Goal: Entertainment & Leisure: Consume media (video, audio)

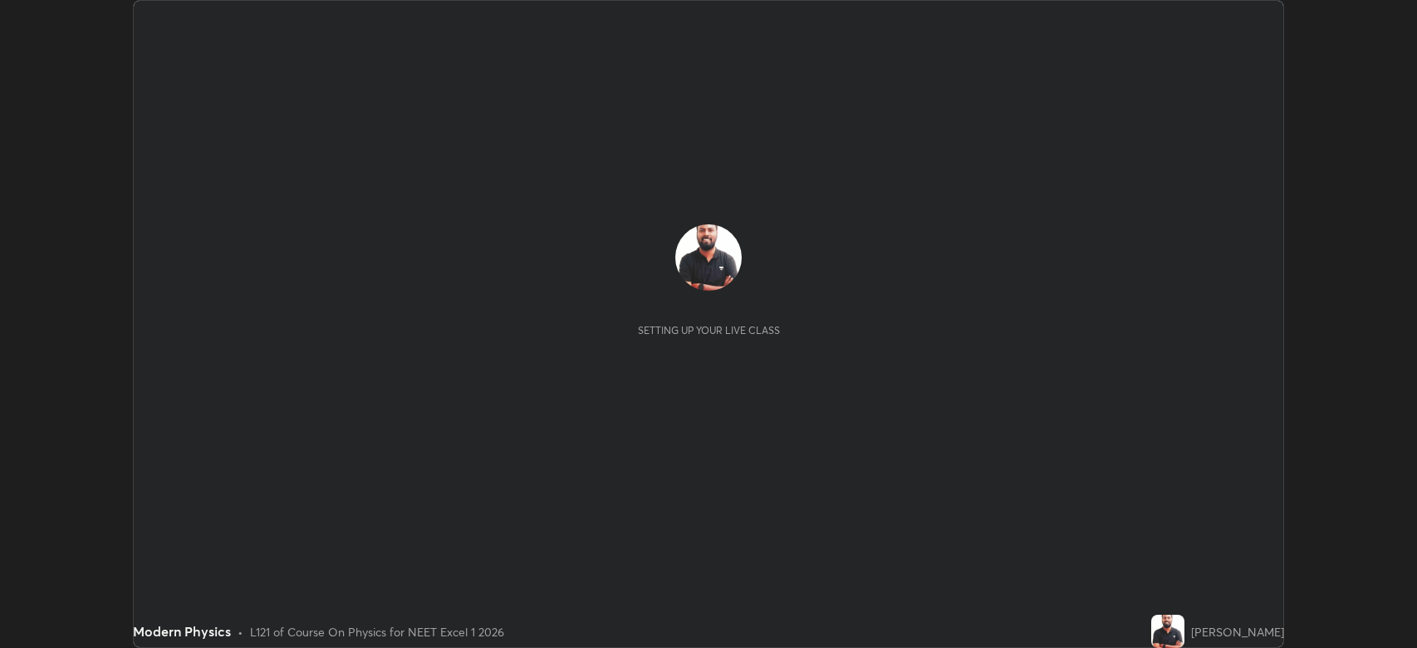
scroll to position [648, 1417]
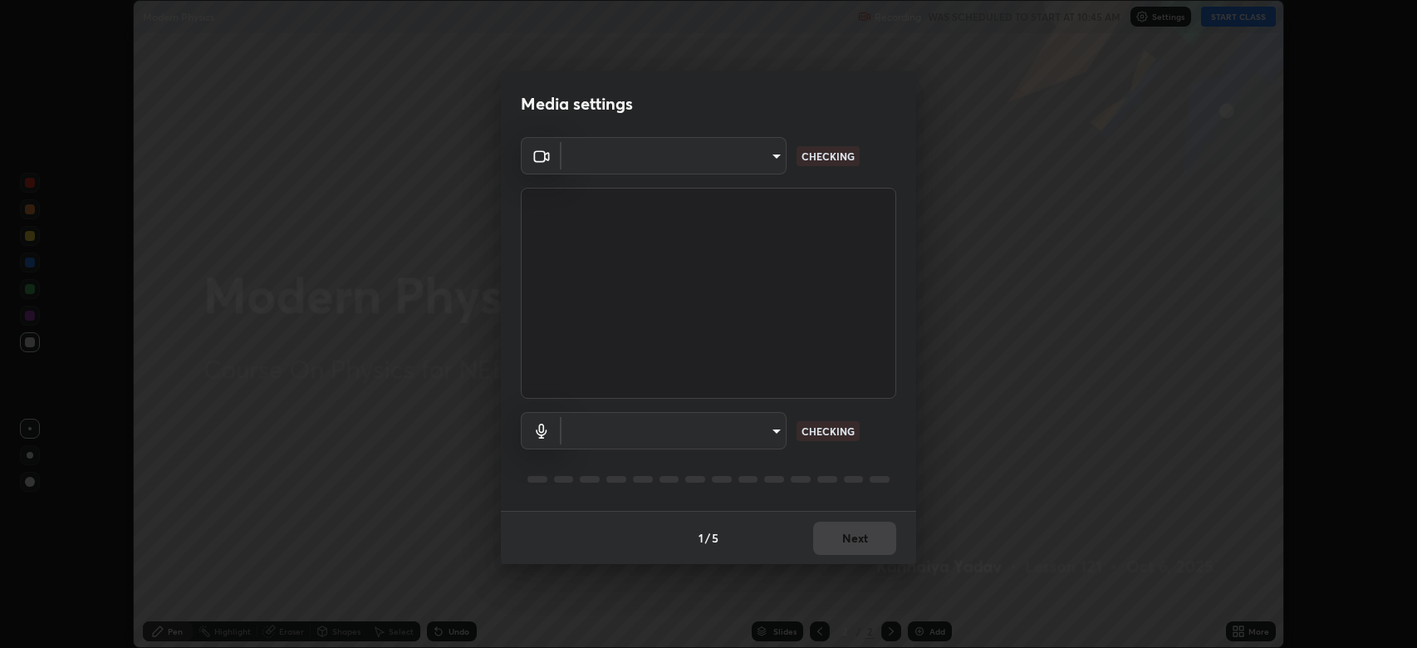
type input "794d03a334ab6cf92daa4269f68d25c817b6d7b5e31d9684855891884d0ab025"
type input "communications"
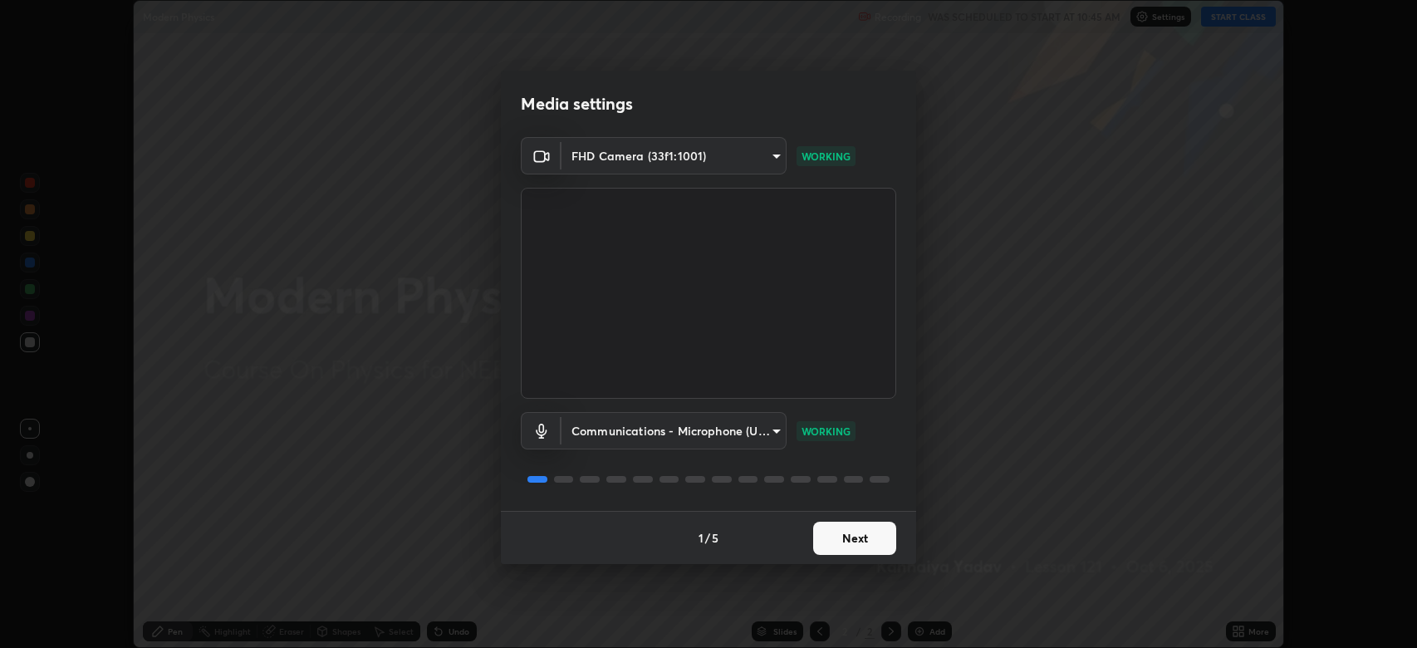
click at [867, 535] on button "Next" at bounding box center [854, 538] width 83 height 33
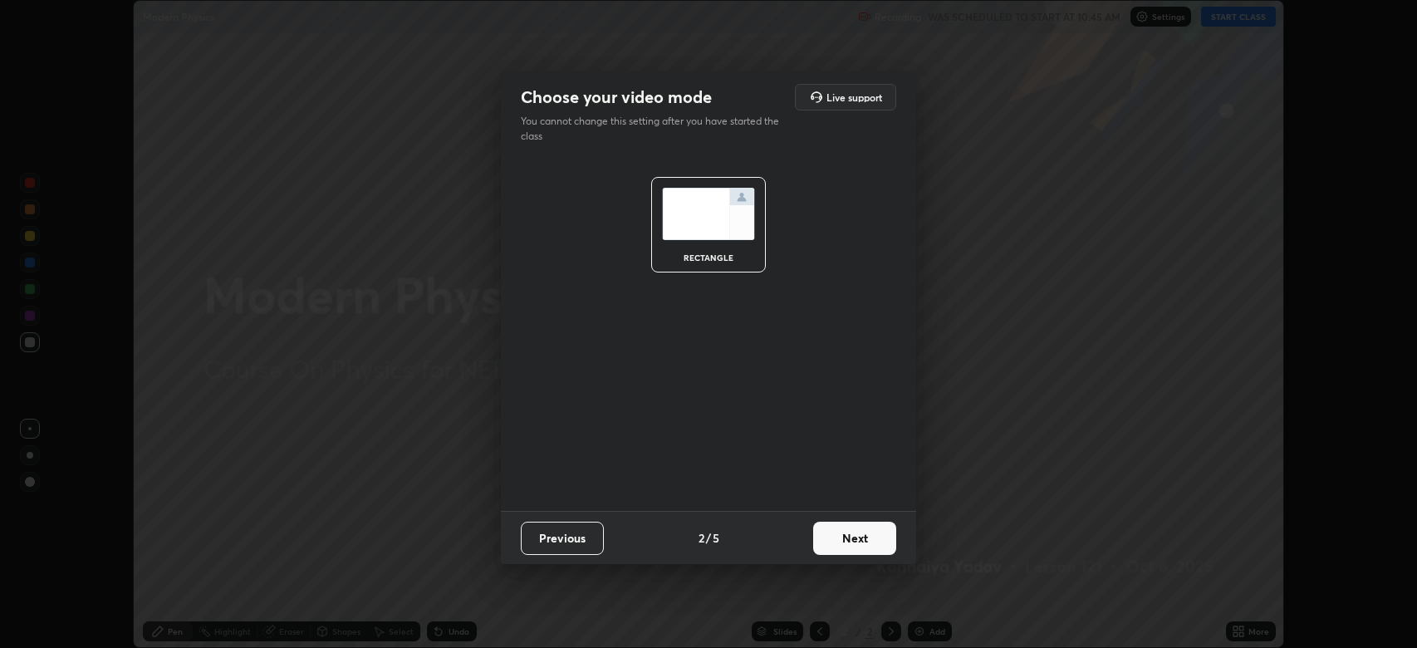
click at [866, 540] on button "Next" at bounding box center [854, 538] width 83 height 33
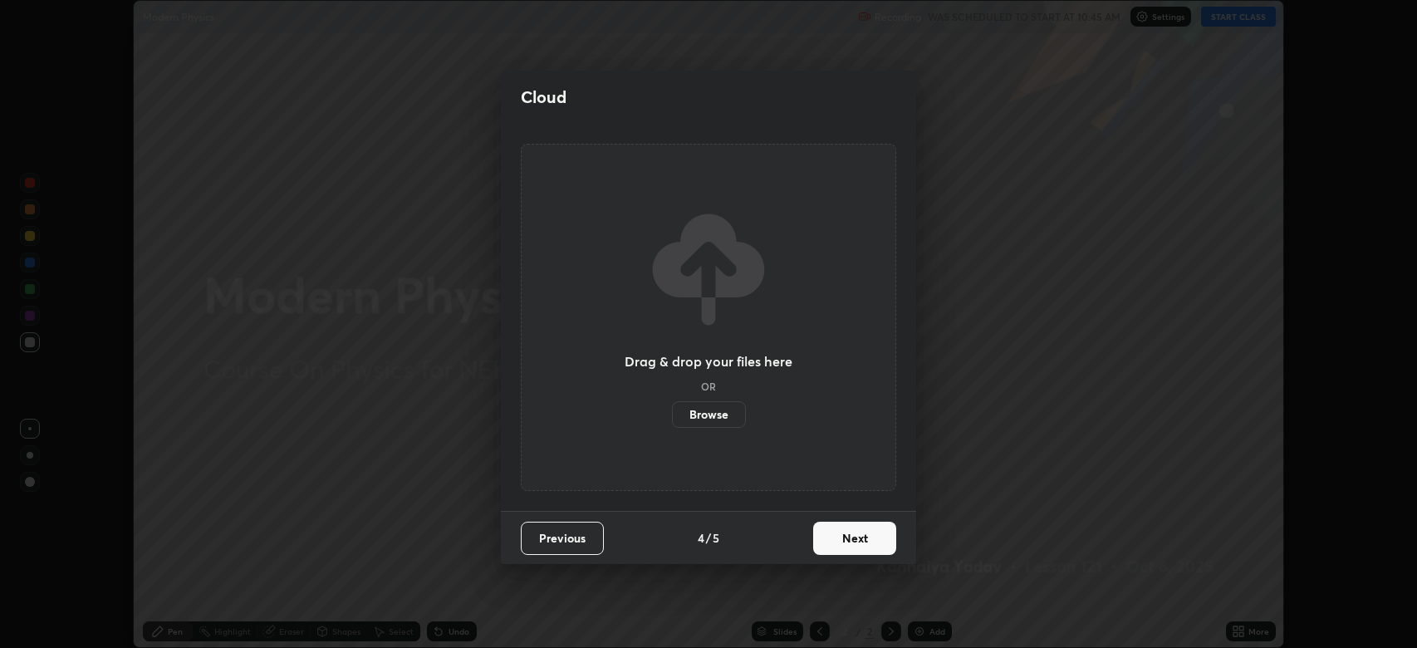
click at [870, 537] on button "Next" at bounding box center [854, 538] width 83 height 33
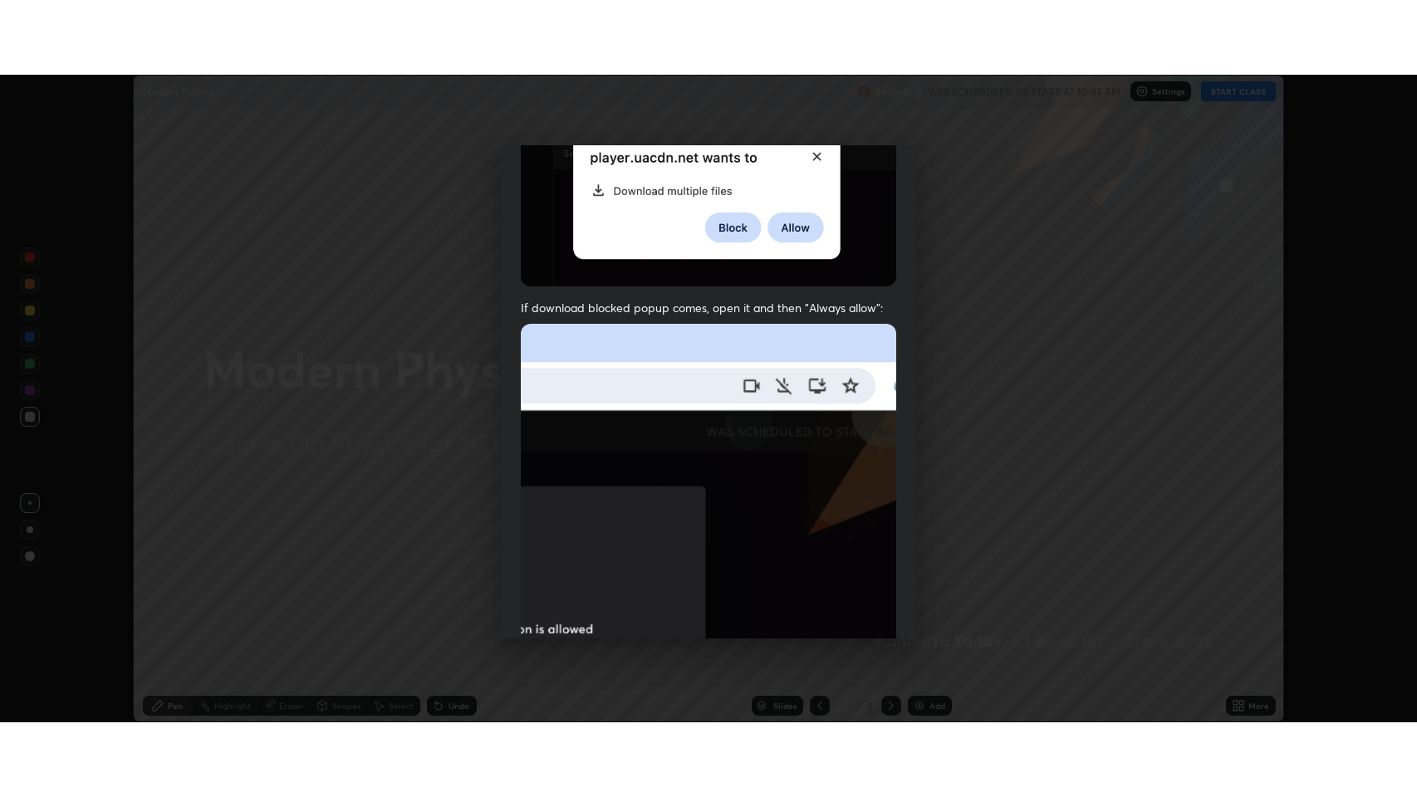
scroll to position [337, 0]
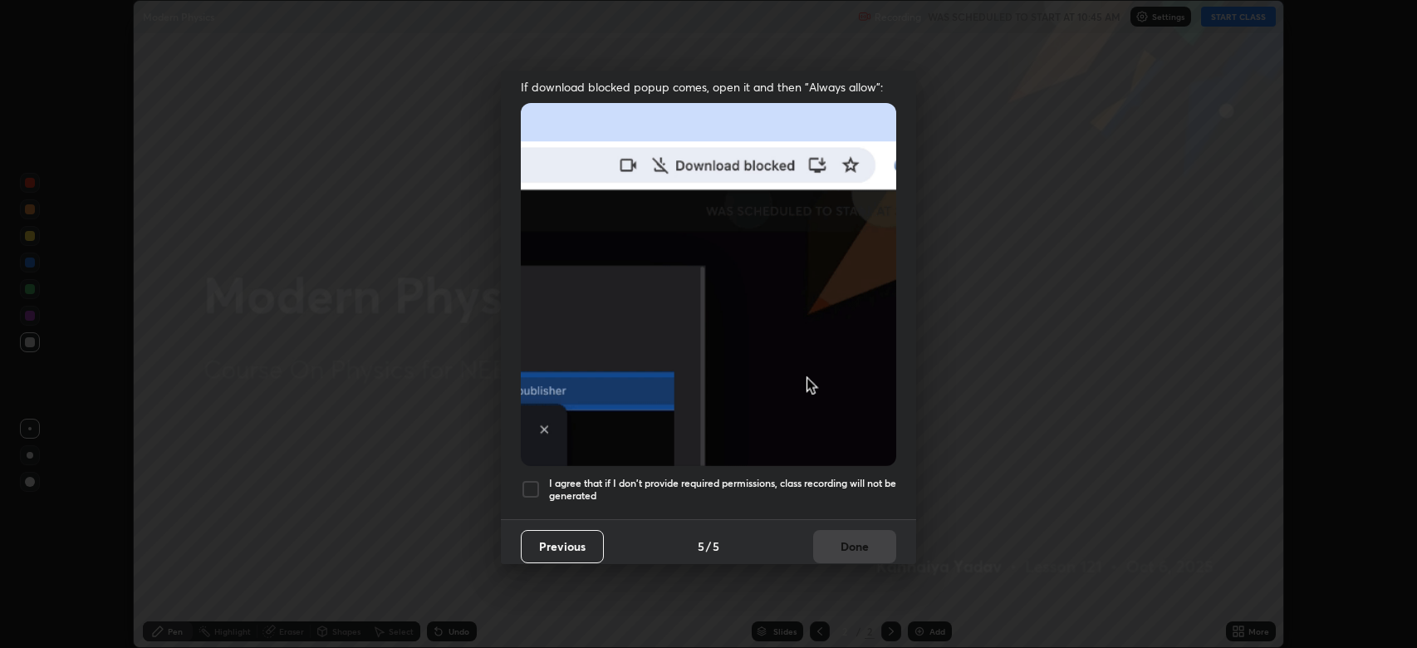
click at [529, 479] on div at bounding box center [531, 489] width 20 height 20
click at [851, 537] on button "Done" at bounding box center [854, 546] width 83 height 33
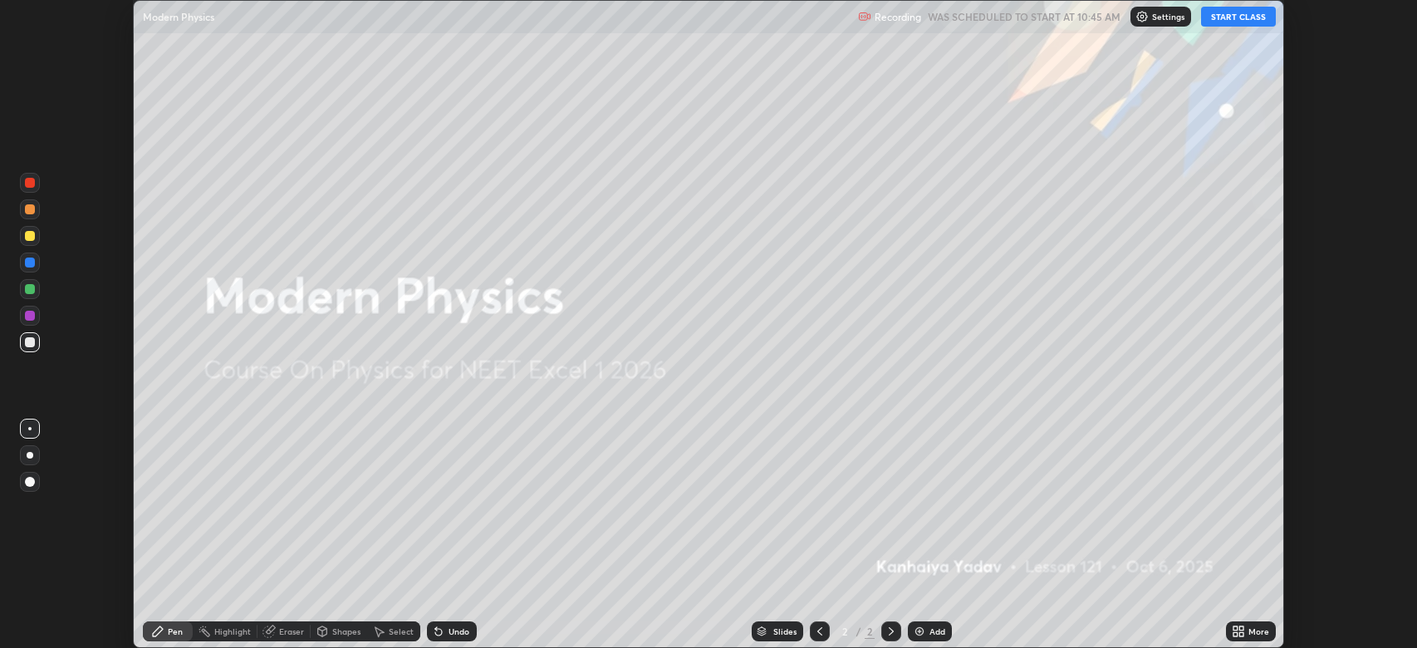
click at [1246, 17] on button "START CLASS" at bounding box center [1238, 17] width 75 height 20
click at [1236, 631] on icon at bounding box center [1238, 631] width 13 height 13
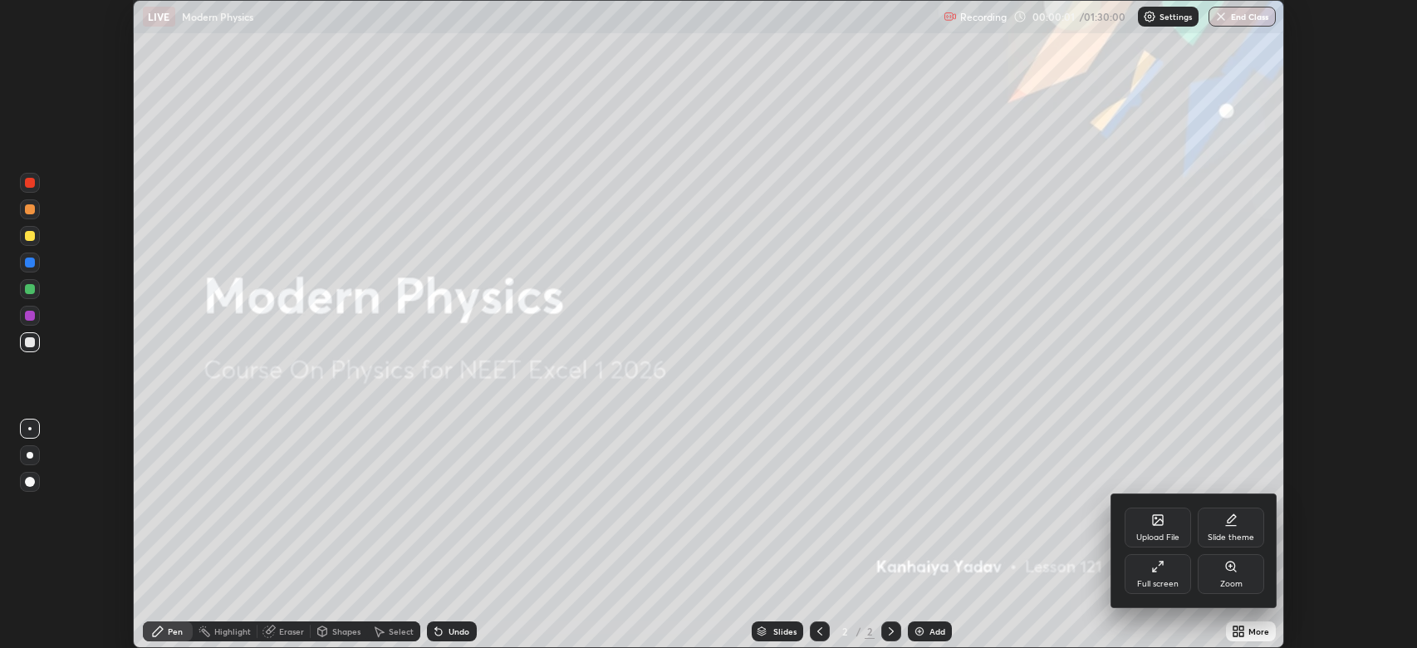
click at [1159, 571] on icon at bounding box center [1157, 566] width 13 height 13
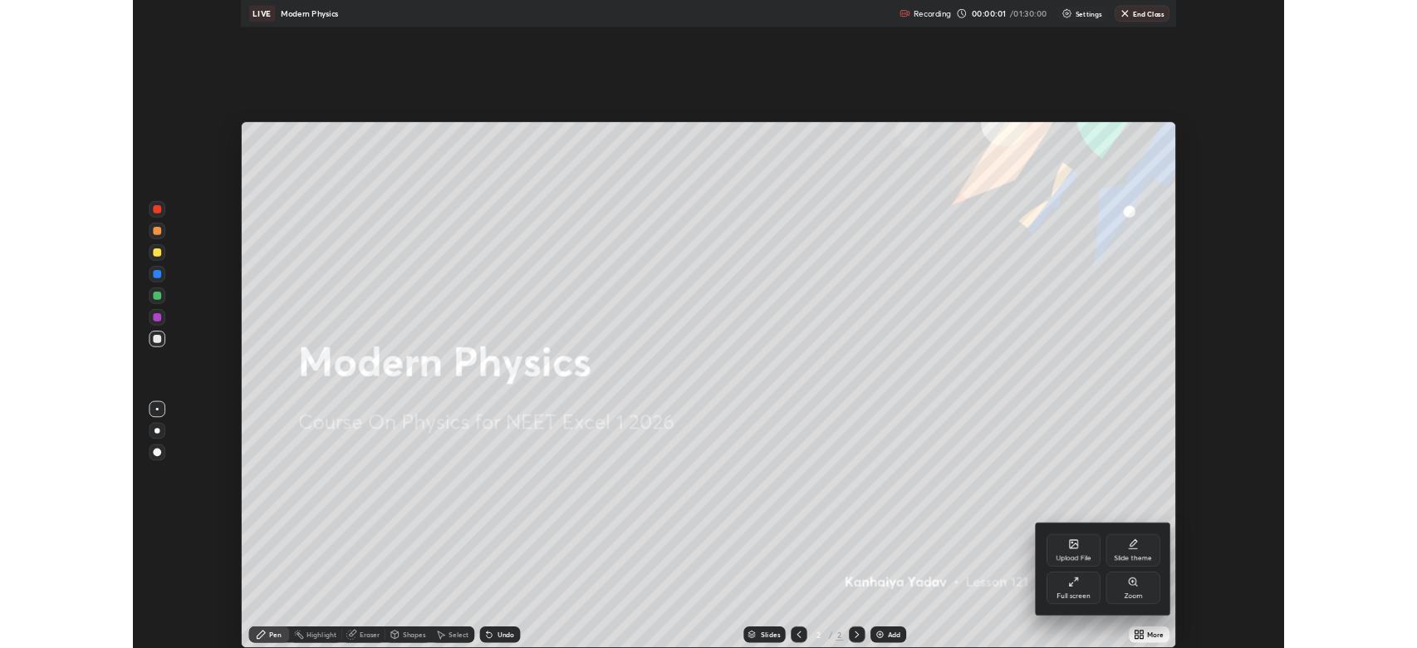
scroll to position [797, 1417]
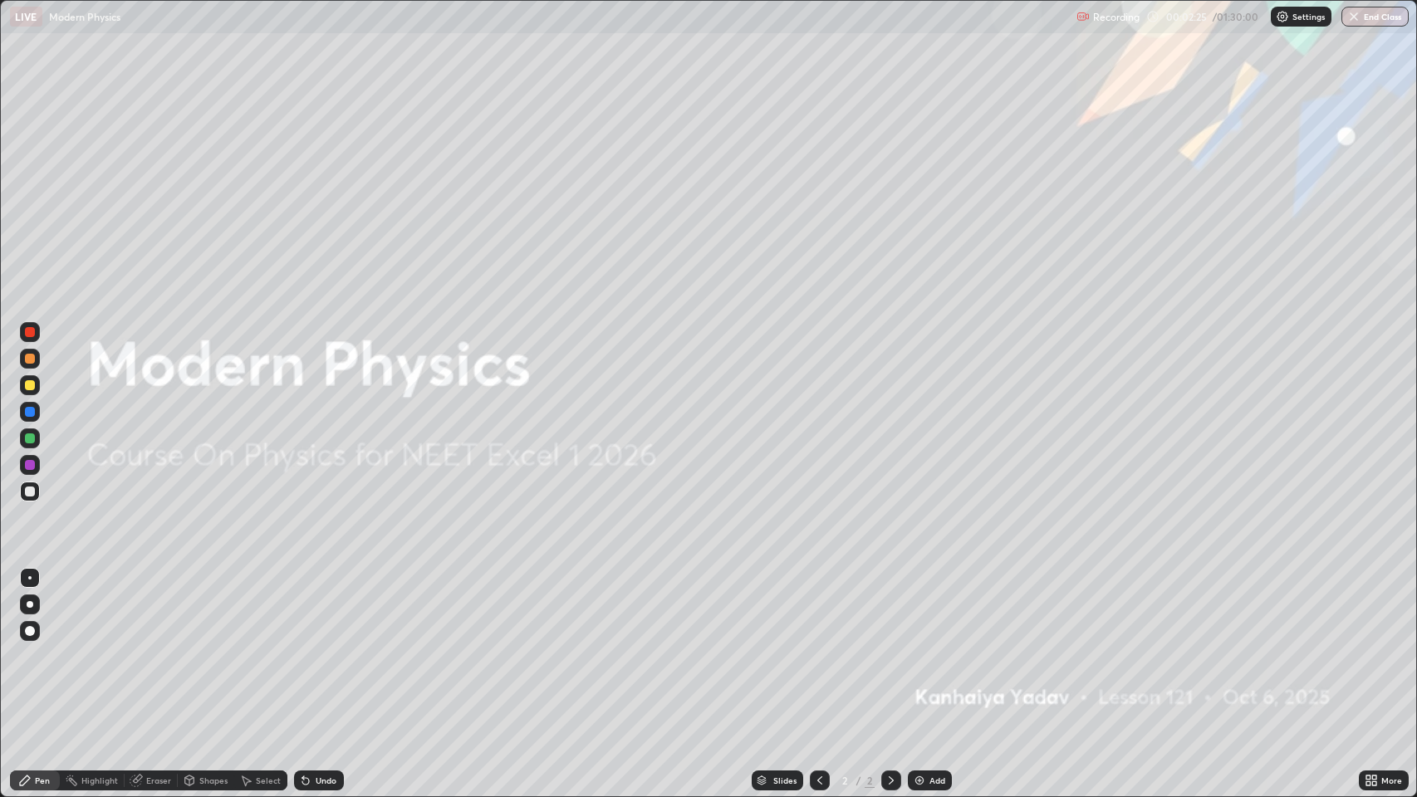
click at [890, 647] on icon at bounding box center [891, 780] width 13 height 13
click at [919, 647] on img at bounding box center [919, 780] width 13 height 13
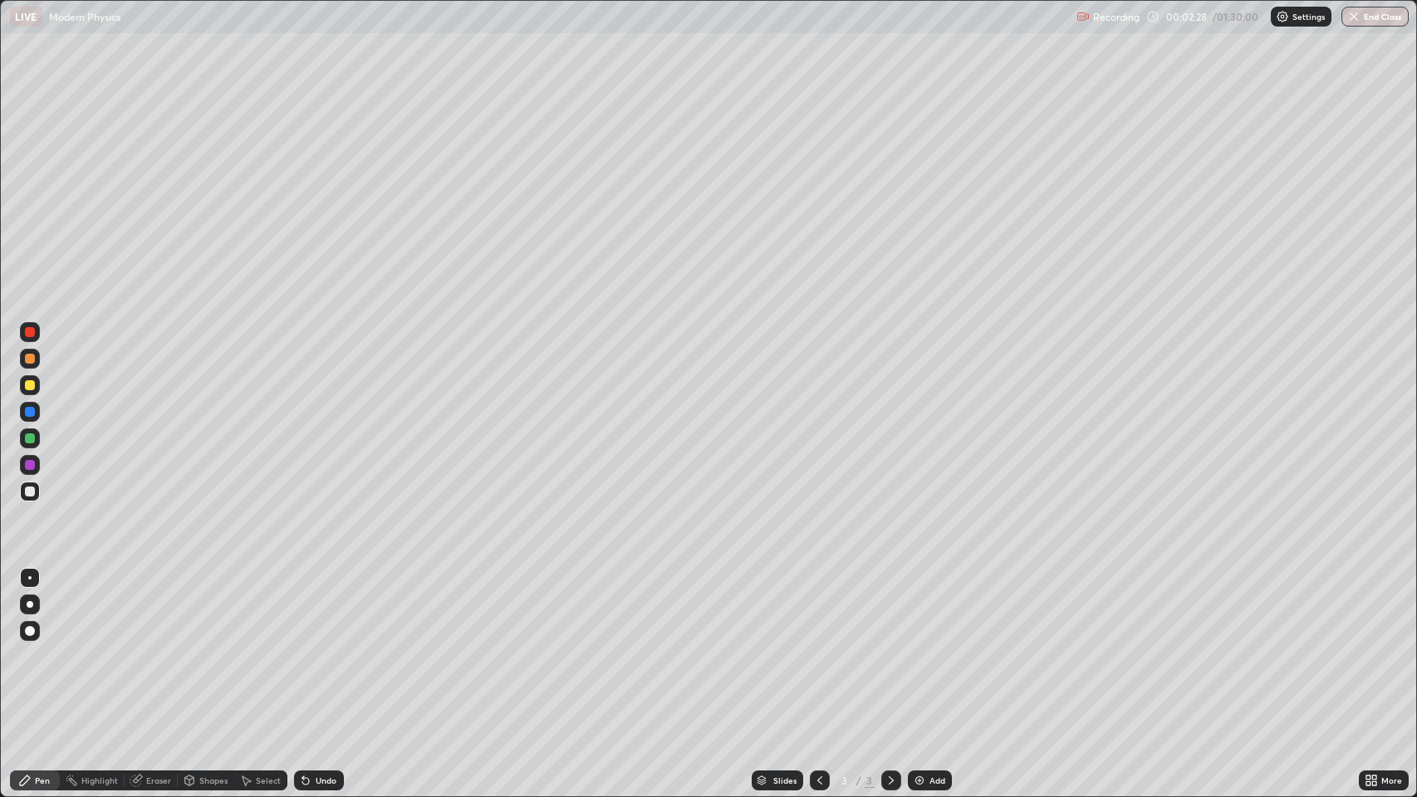
click at [31, 628] on div at bounding box center [30, 631] width 10 height 10
click at [32, 356] on div at bounding box center [30, 359] width 10 height 10
click at [818, 647] on icon at bounding box center [819, 780] width 13 height 13
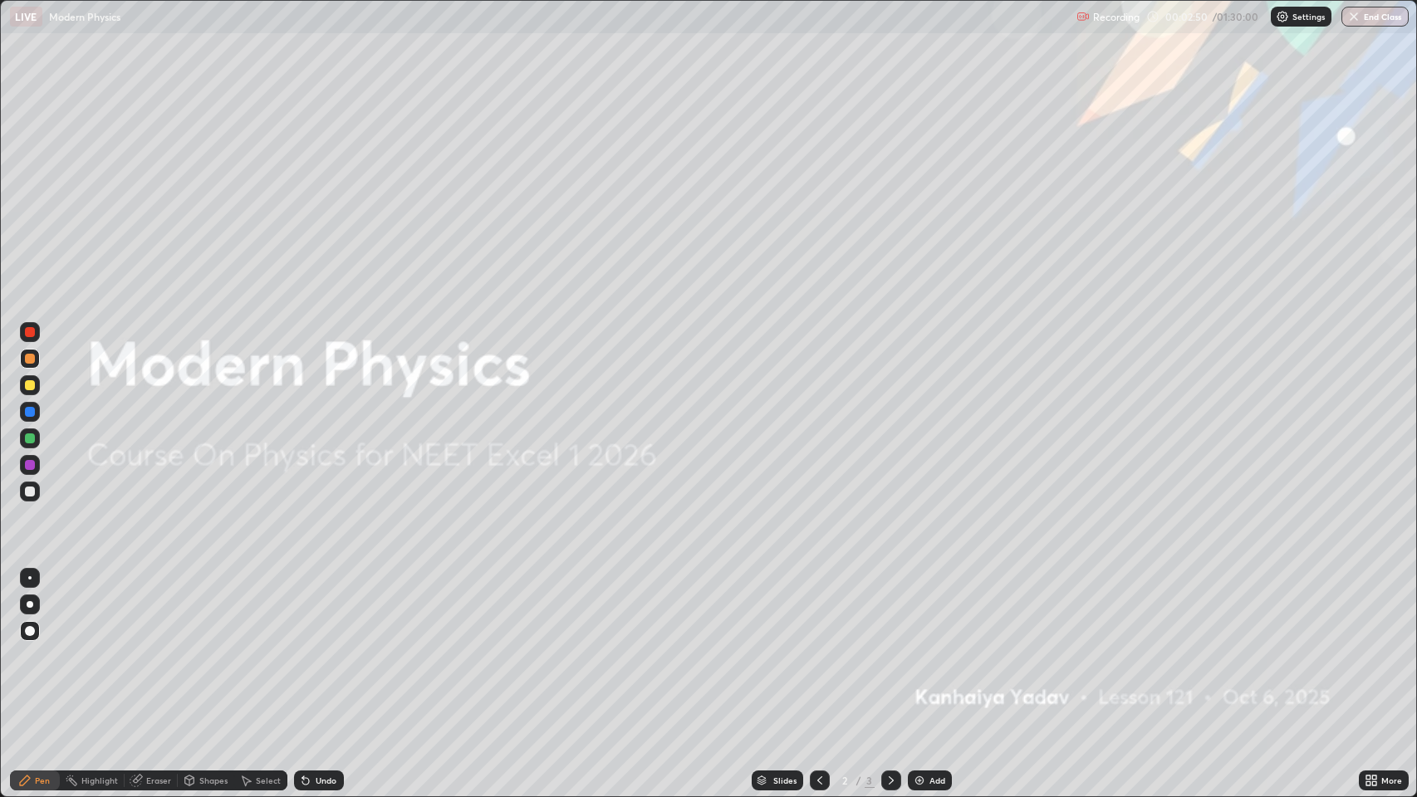
click at [890, 647] on icon at bounding box center [891, 780] width 13 height 13
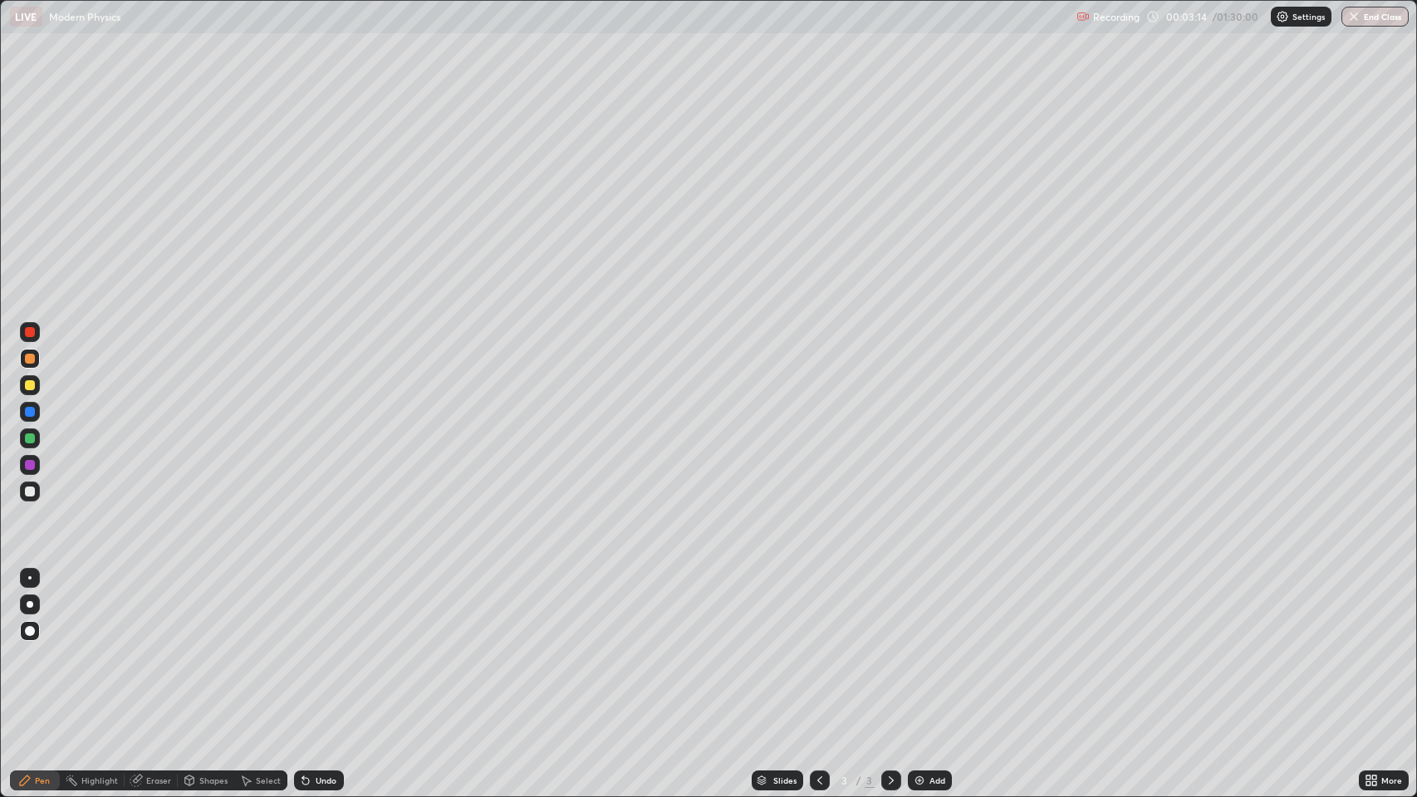
click at [325, 647] on div "Undo" at bounding box center [326, 781] width 21 height 8
click at [316, 647] on div "Undo" at bounding box center [326, 781] width 21 height 8
click at [32, 490] on div at bounding box center [30, 492] width 10 height 10
click at [30, 357] on div at bounding box center [30, 359] width 10 height 10
click at [324, 647] on div "Undo" at bounding box center [326, 781] width 21 height 8
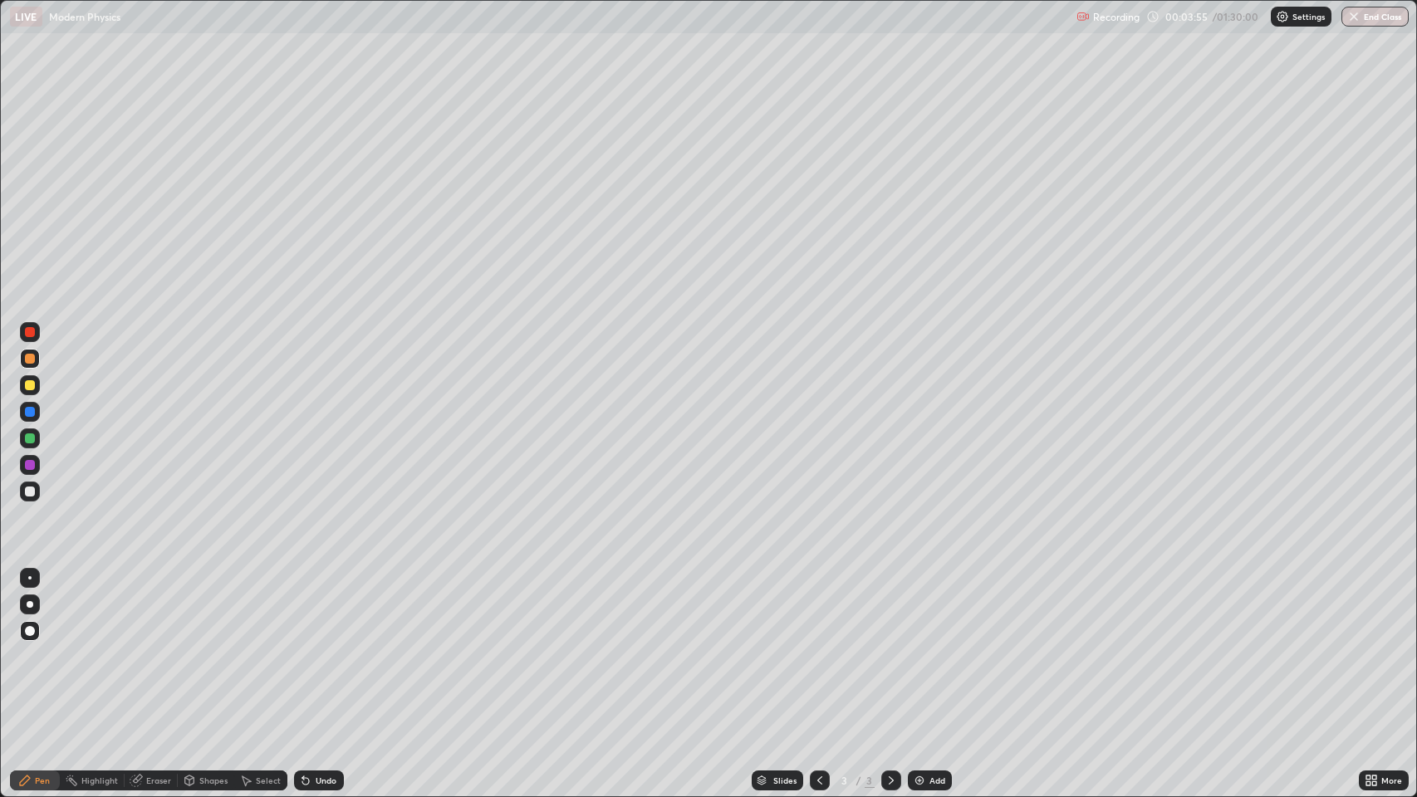
click at [317, 647] on div "Undo" at bounding box center [326, 781] width 21 height 8
click at [32, 492] on div at bounding box center [30, 492] width 10 height 10
click at [32, 490] on div at bounding box center [30, 492] width 10 height 10
click at [321, 647] on div "Undo" at bounding box center [326, 781] width 21 height 8
click at [28, 358] on div at bounding box center [30, 359] width 10 height 10
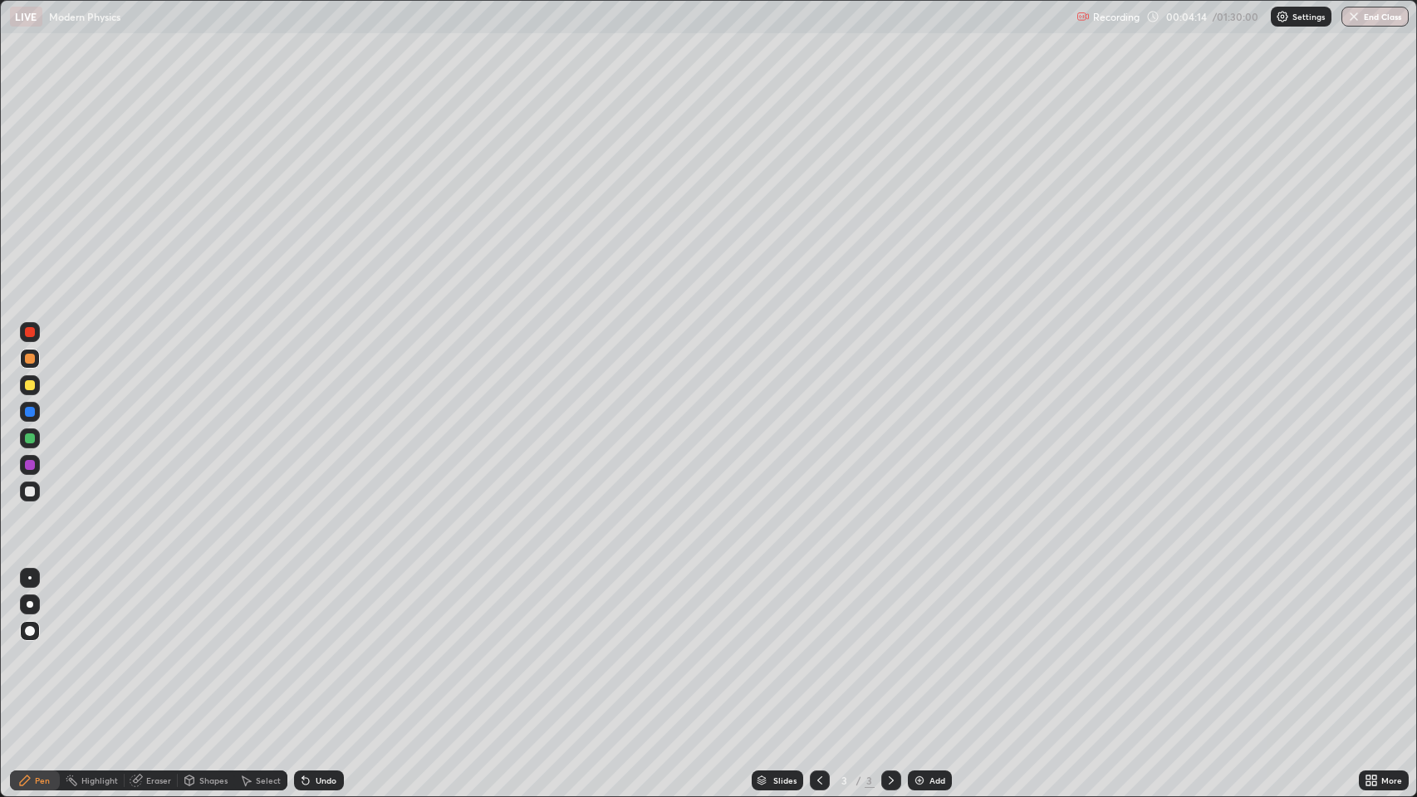
click at [32, 490] on div at bounding box center [30, 492] width 10 height 10
click at [321, 647] on div "Undo" at bounding box center [326, 781] width 21 height 8
click at [323, 647] on div "Undo" at bounding box center [326, 781] width 21 height 8
click at [322, 647] on div "Undo" at bounding box center [326, 781] width 21 height 8
click at [317, 647] on div "Undo" at bounding box center [326, 781] width 21 height 8
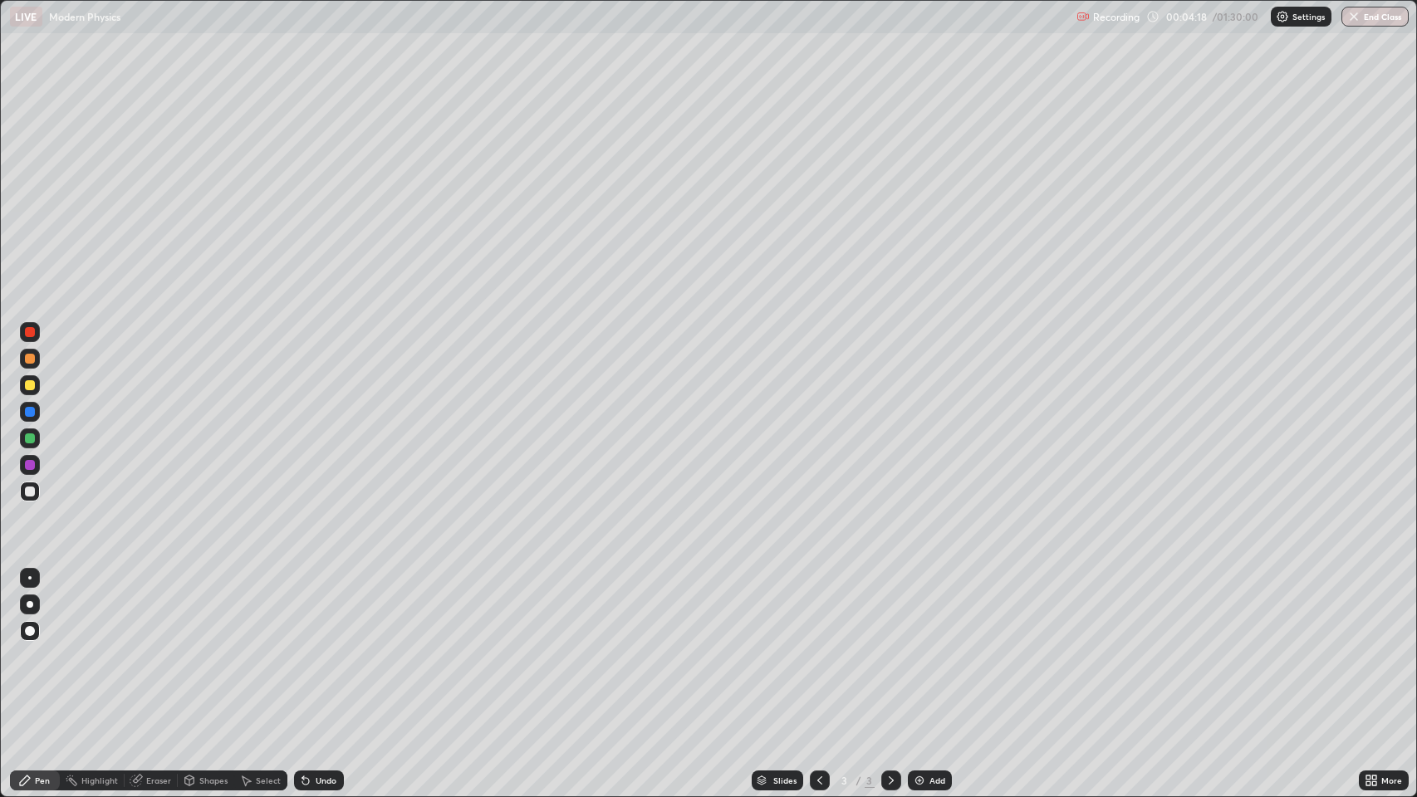
click at [318, 647] on div "Undo" at bounding box center [326, 781] width 21 height 8
click at [321, 647] on div "Undo" at bounding box center [326, 781] width 21 height 8
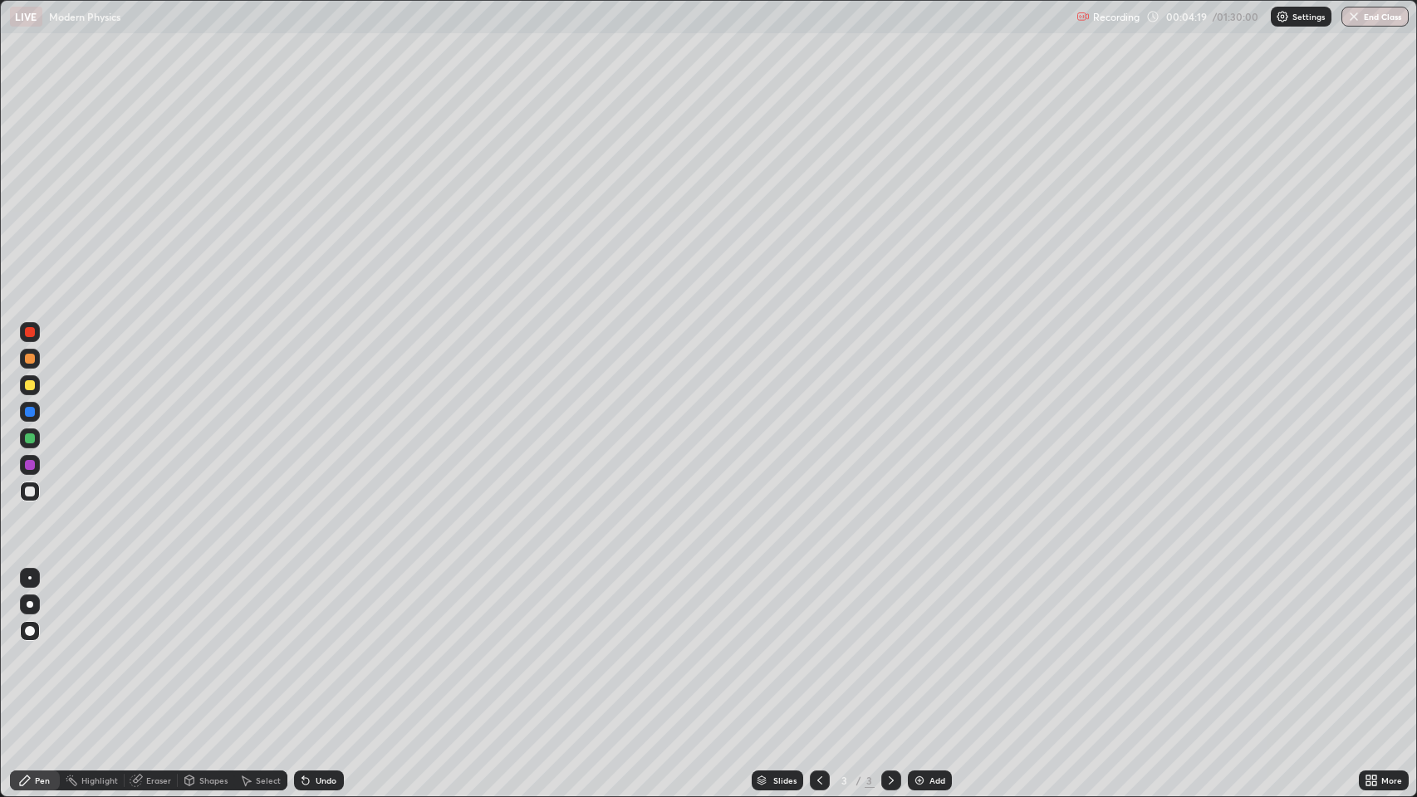
click at [321, 647] on div "Undo" at bounding box center [326, 781] width 21 height 8
click at [322, 647] on div "Undo" at bounding box center [326, 781] width 21 height 8
click at [325, 647] on div "Undo" at bounding box center [326, 781] width 21 height 8
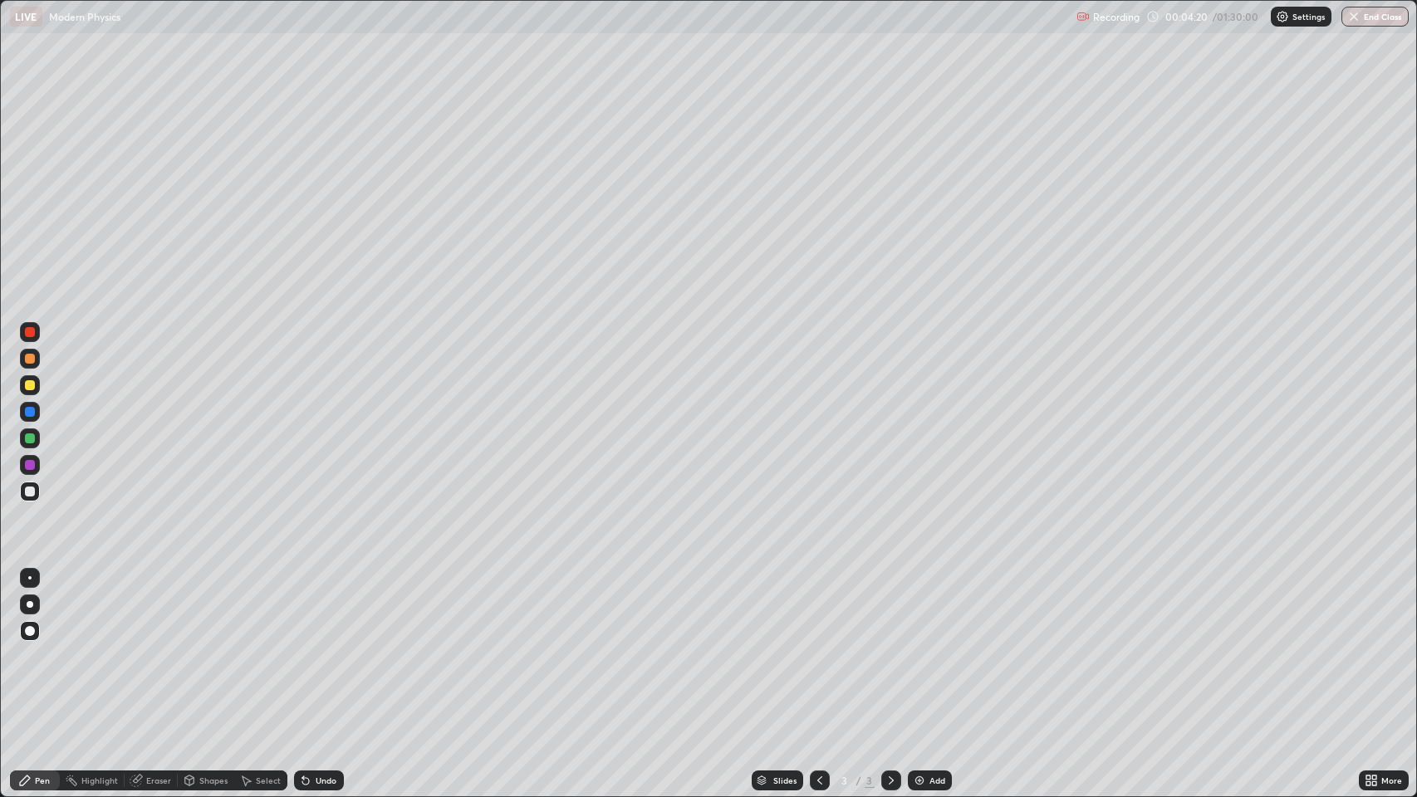
click at [325, 647] on div "Undo" at bounding box center [326, 781] width 21 height 8
click at [327, 647] on div "Undo" at bounding box center [319, 781] width 50 height 20
click at [328, 647] on div "Undo" at bounding box center [319, 781] width 50 height 20
click at [326, 647] on div "Undo" at bounding box center [319, 781] width 50 height 20
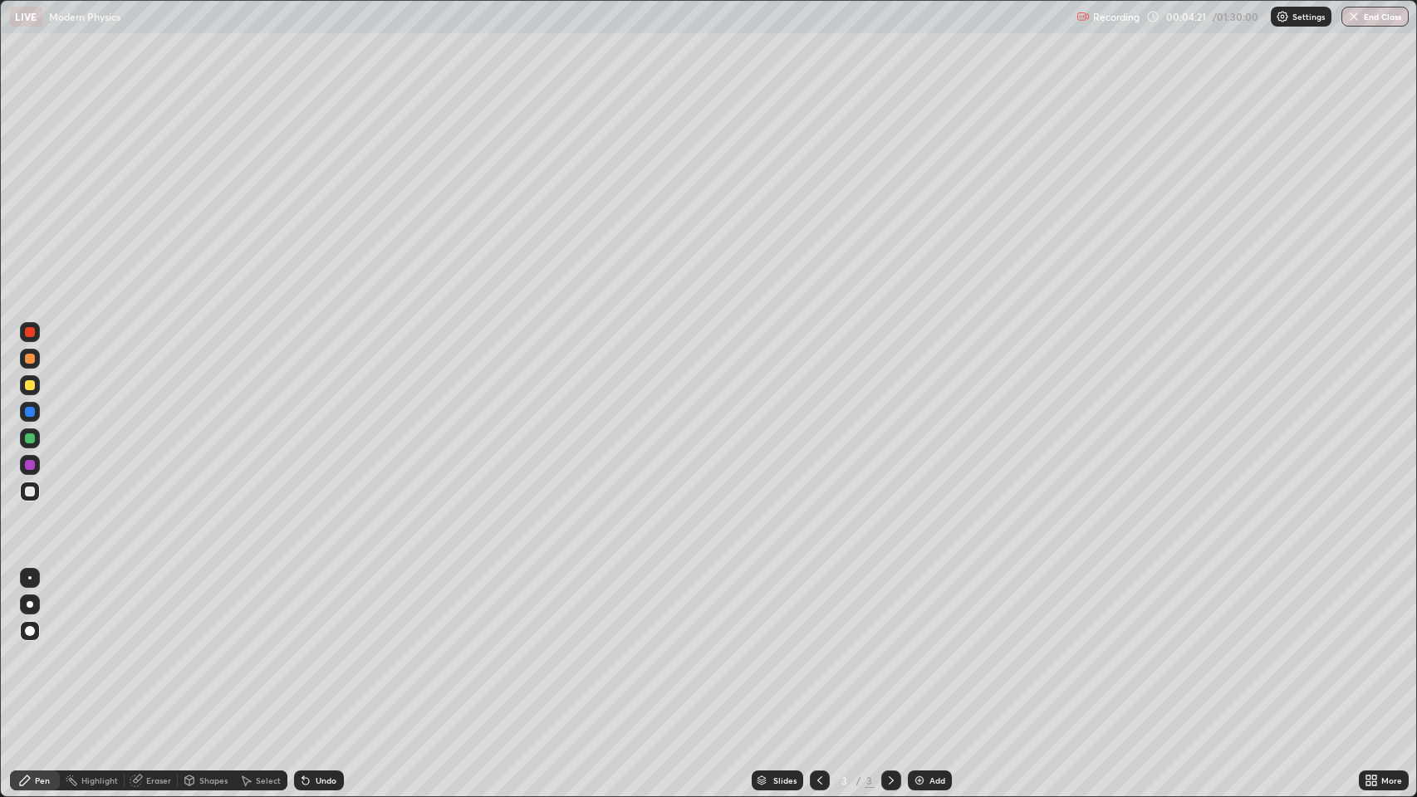
click at [328, 647] on div "Undo" at bounding box center [319, 781] width 50 height 20
click at [329, 647] on div "Undo" at bounding box center [319, 781] width 50 height 20
click at [328, 647] on div "Undo" at bounding box center [319, 781] width 50 height 20
click at [329, 647] on div "Undo" at bounding box center [319, 781] width 50 height 20
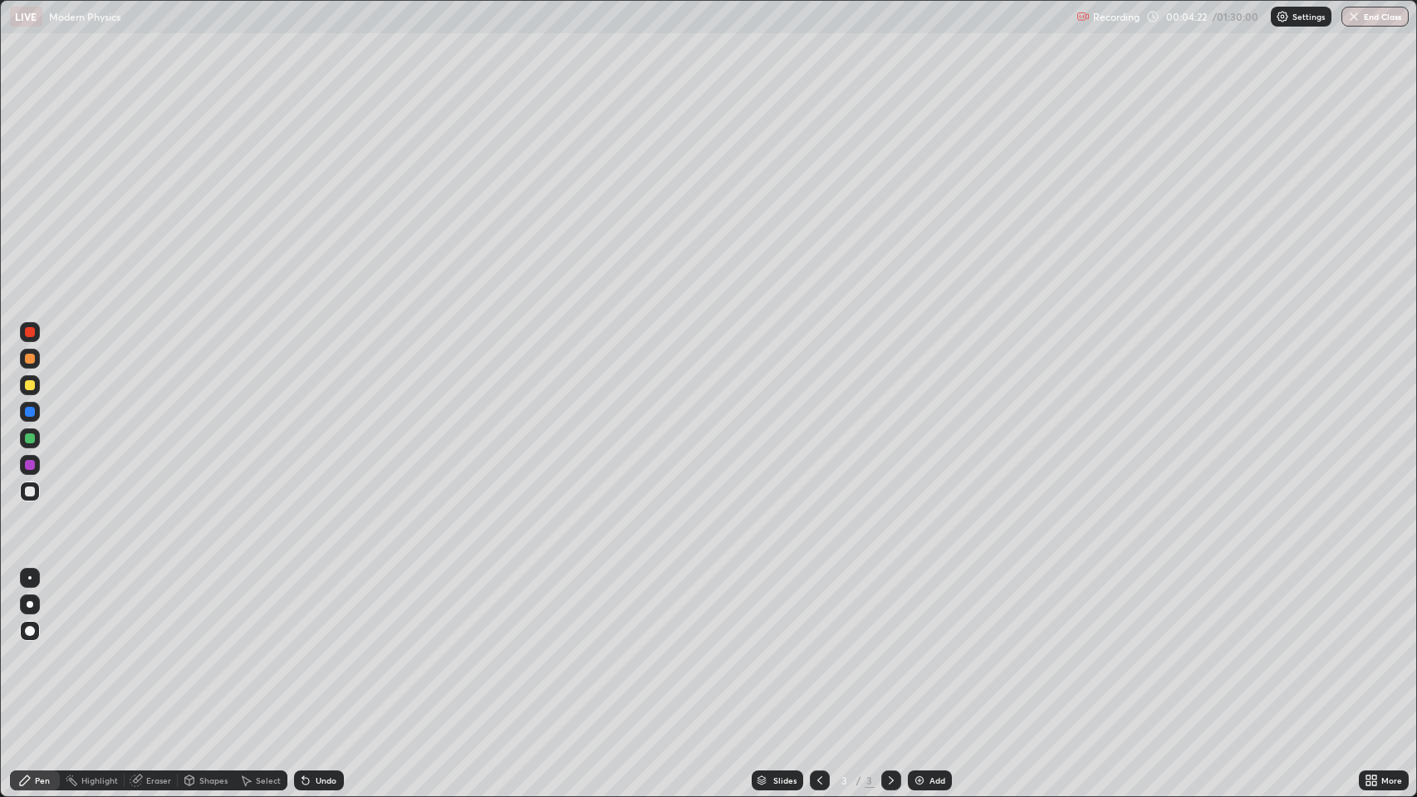
click at [331, 647] on div "Undo" at bounding box center [319, 781] width 50 height 20
click at [29, 356] on div at bounding box center [30, 359] width 10 height 10
click at [312, 647] on div "Undo" at bounding box center [319, 781] width 50 height 20
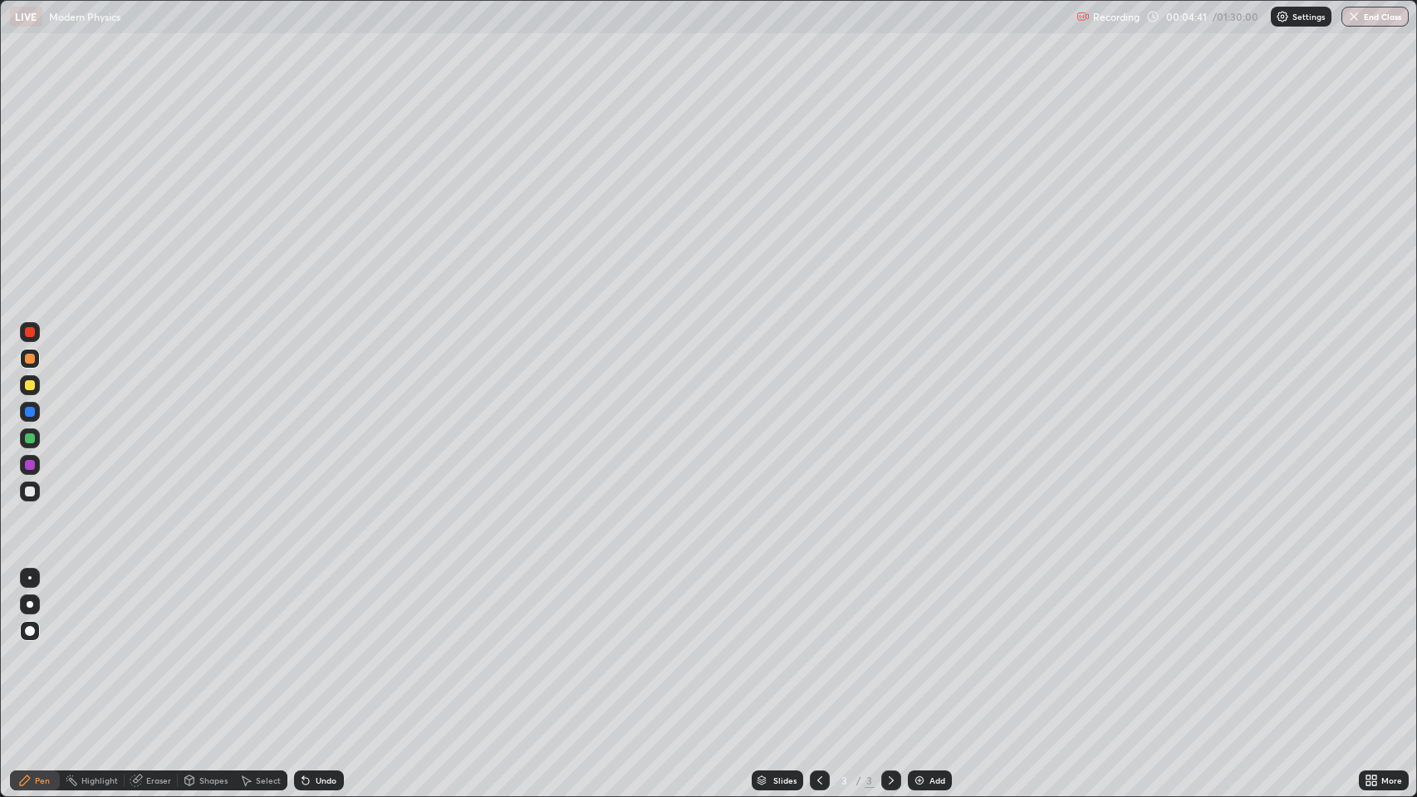
click at [320, 647] on div "Undo" at bounding box center [326, 781] width 21 height 8
click at [324, 647] on div "Undo" at bounding box center [326, 781] width 21 height 8
click at [33, 490] on div at bounding box center [30, 492] width 10 height 10
click at [153, 647] on div "Eraser" at bounding box center [158, 781] width 25 height 8
click at [33, 647] on div "Pen" at bounding box center [35, 781] width 50 height 20
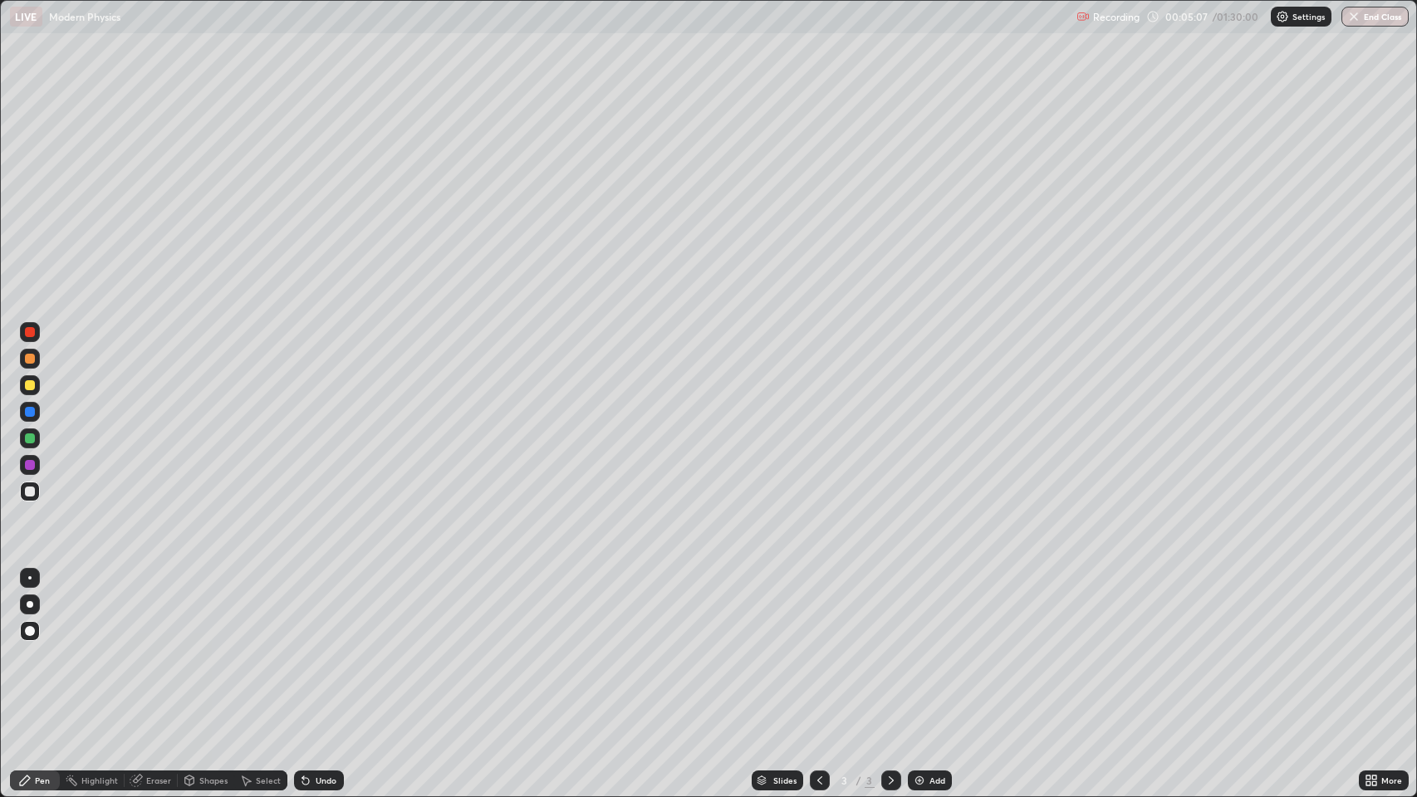
click at [316, 647] on div "Undo" at bounding box center [326, 781] width 21 height 8
click at [319, 647] on div "Undo" at bounding box center [326, 781] width 21 height 8
click at [33, 356] on div at bounding box center [30, 359] width 10 height 10
click at [30, 492] on div at bounding box center [30, 492] width 10 height 10
click at [888, 647] on icon at bounding box center [891, 780] width 13 height 13
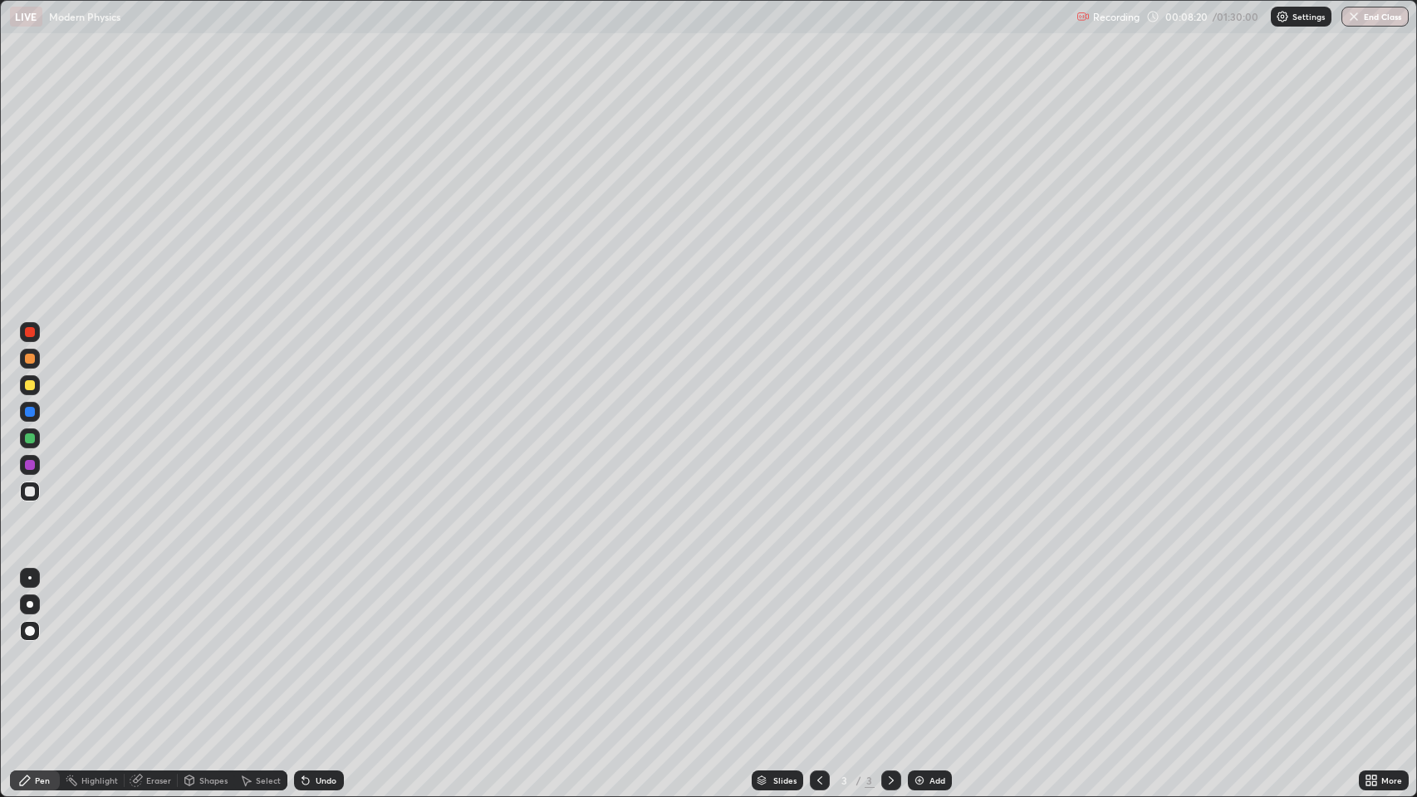
click at [919, 647] on img at bounding box center [919, 780] width 13 height 13
click at [33, 356] on div at bounding box center [30, 359] width 10 height 10
click at [32, 385] on div at bounding box center [30, 385] width 10 height 10
click at [33, 493] on div at bounding box center [30, 492] width 10 height 10
click at [30, 388] on div at bounding box center [30, 385] width 10 height 10
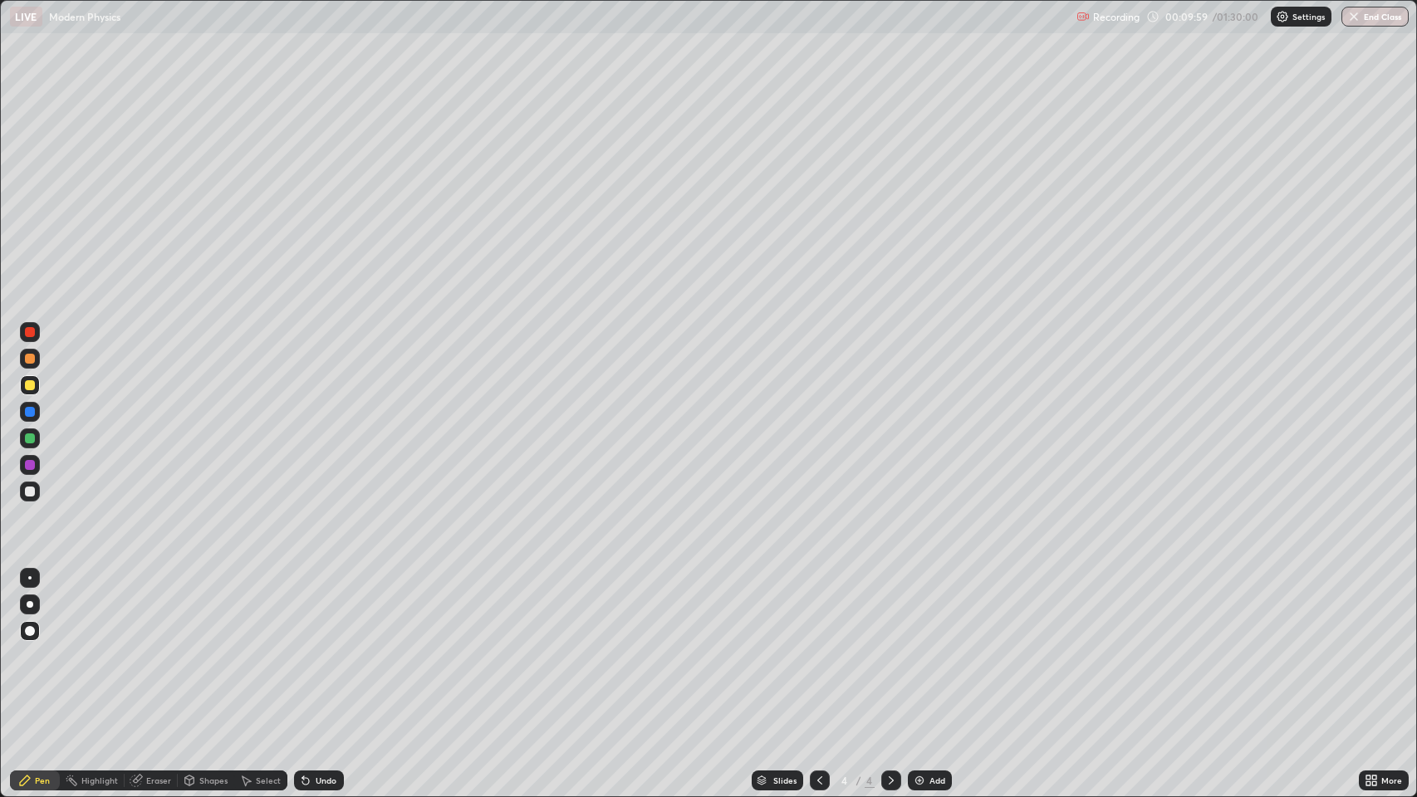
click at [30, 360] on div at bounding box center [30, 359] width 10 height 10
click at [27, 488] on div at bounding box center [30, 492] width 10 height 10
click at [324, 647] on div "Undo" at bounding box center [326, 781] width 21 height 8
click at [34, 412] on div at bounding box center [30, 412] width 10 height 10
click at [318, 647] on div "Undo" at bounding box center [319, 781] width 50 height 20
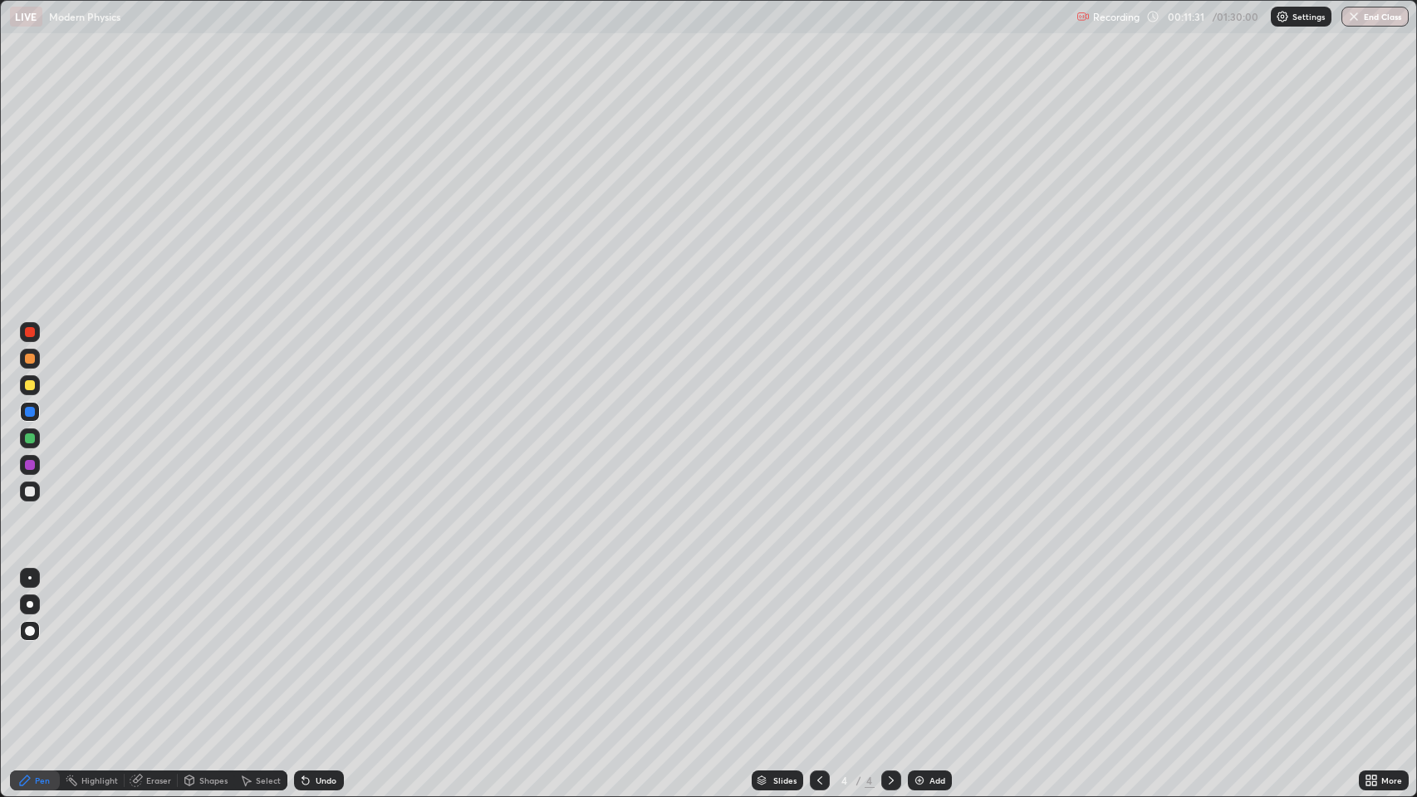
click at [316, 647] on div "Undo" at bounding box center [326, 781] width 21 height 8
click at [304, 647] on icon at bounding box center [305, 781] width 7 height 7
click at [28, 492] on div at bounding box center [30, 492] width 10 height 10
click at [28, 412] on div at bounding box center [30, 412] width 10 height 10
click at [32, 387] on div at bounding box center [30, 385] width 10 height 10
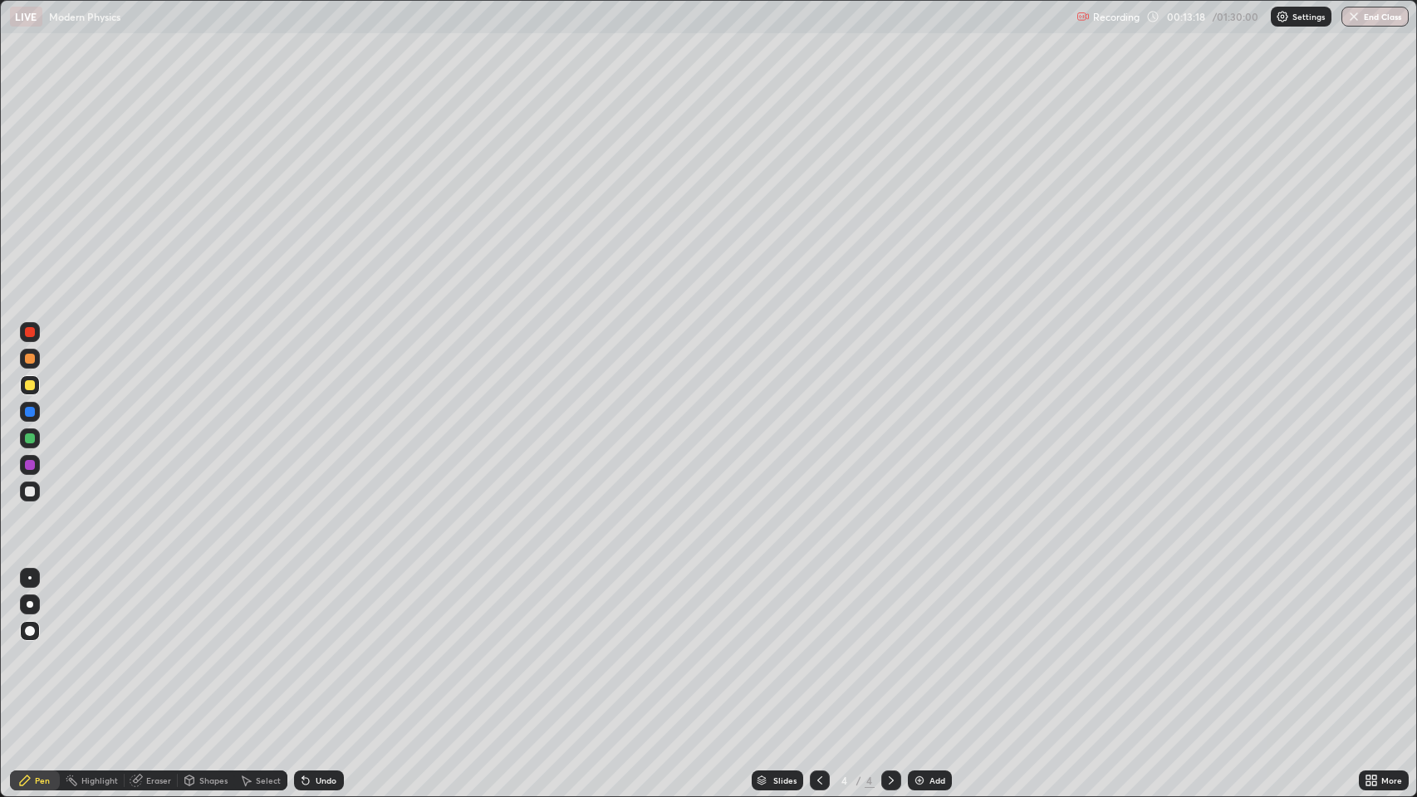
click at [32, 439] on div at bounding box center [30, 439] width 10 height 10
click at [33, 409] on div at bounding box center [30, 412] width 10 height 10
click at [32, 381] on div at bounding box center [30, 385] width 10 height 10
click at [888, 647] on icon at bounding box center [891, 780] width 13 height 13
click at [890, 647] on icon at bounding box center [891, 780] width 13 height 13
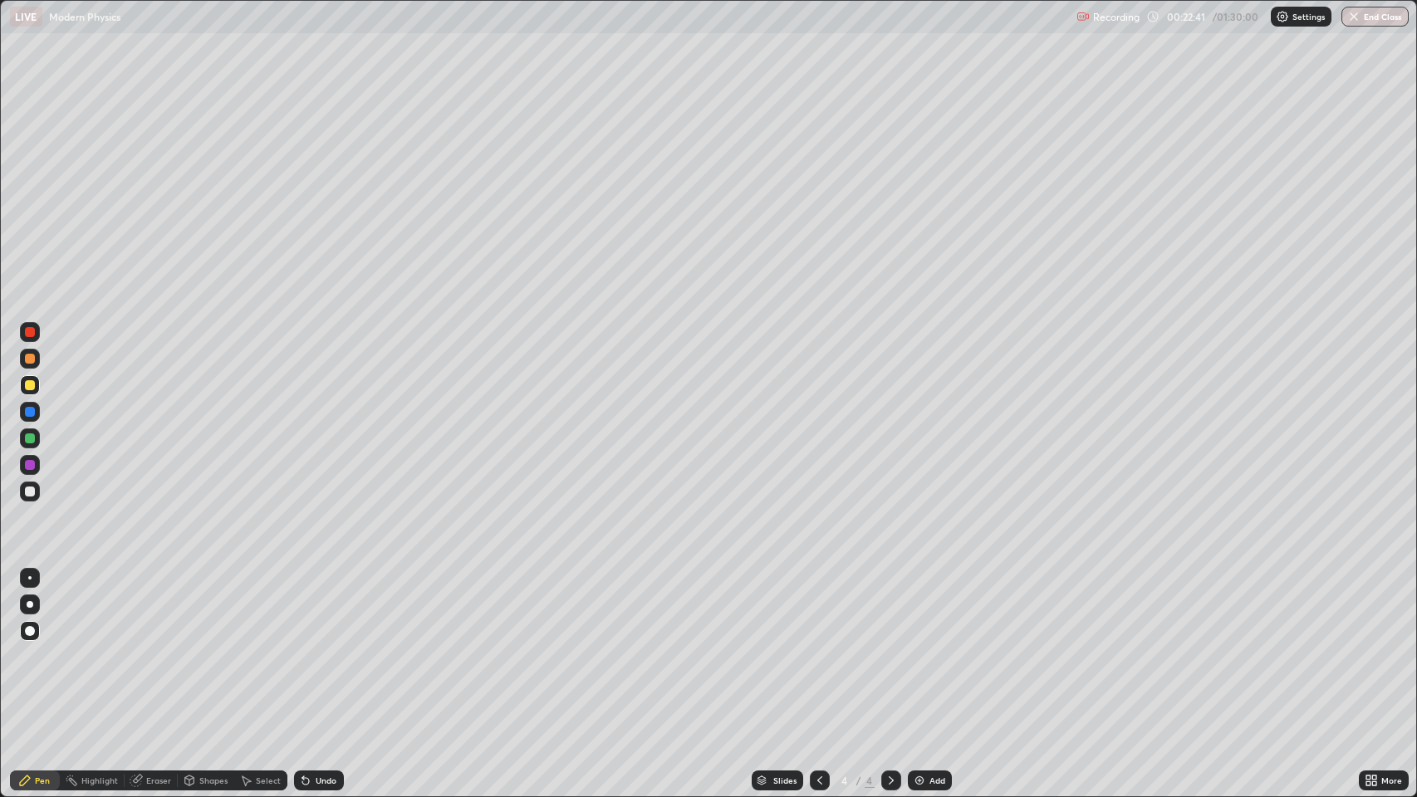
click at [919, 647] on img at bounding box center [919, 780] width 13 height 13
click at [28, 492] on div at bounding box center [30, 492] width 10 height 10
click at [30, 492] on div at bounding box center [30, 492] width 10 height 10
click at [316, 647] on div "Undo" at bounding box center [326, 781] width 21 height 8
click at [890, 647] on icon at bounding box center [891, 780] width 13 height 13
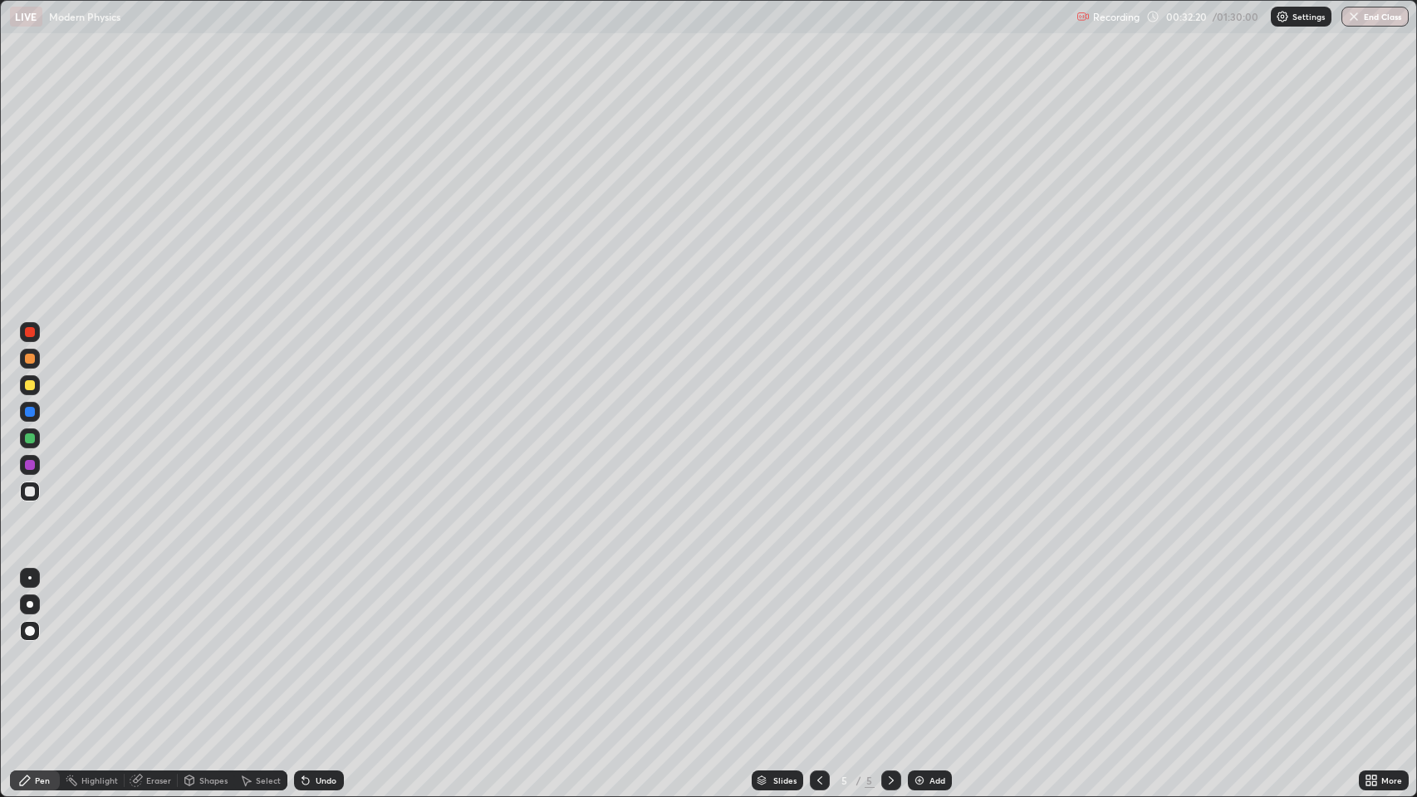
click at [890, 647] on icon at bounding box center [891, 780] width 13 height 13
click at [924, 647] on img at bounding box center [919, 780] width 13 height 13
click at [32, 360] on div at bounding box center [30, 359] width 10 height 10
click at [316, 647] on div "Undo" at bounding box center [326, 781] width 21 height 8
click at [322, 647] on div "Undo" at bounding box center [326, 781] width 21 height 8
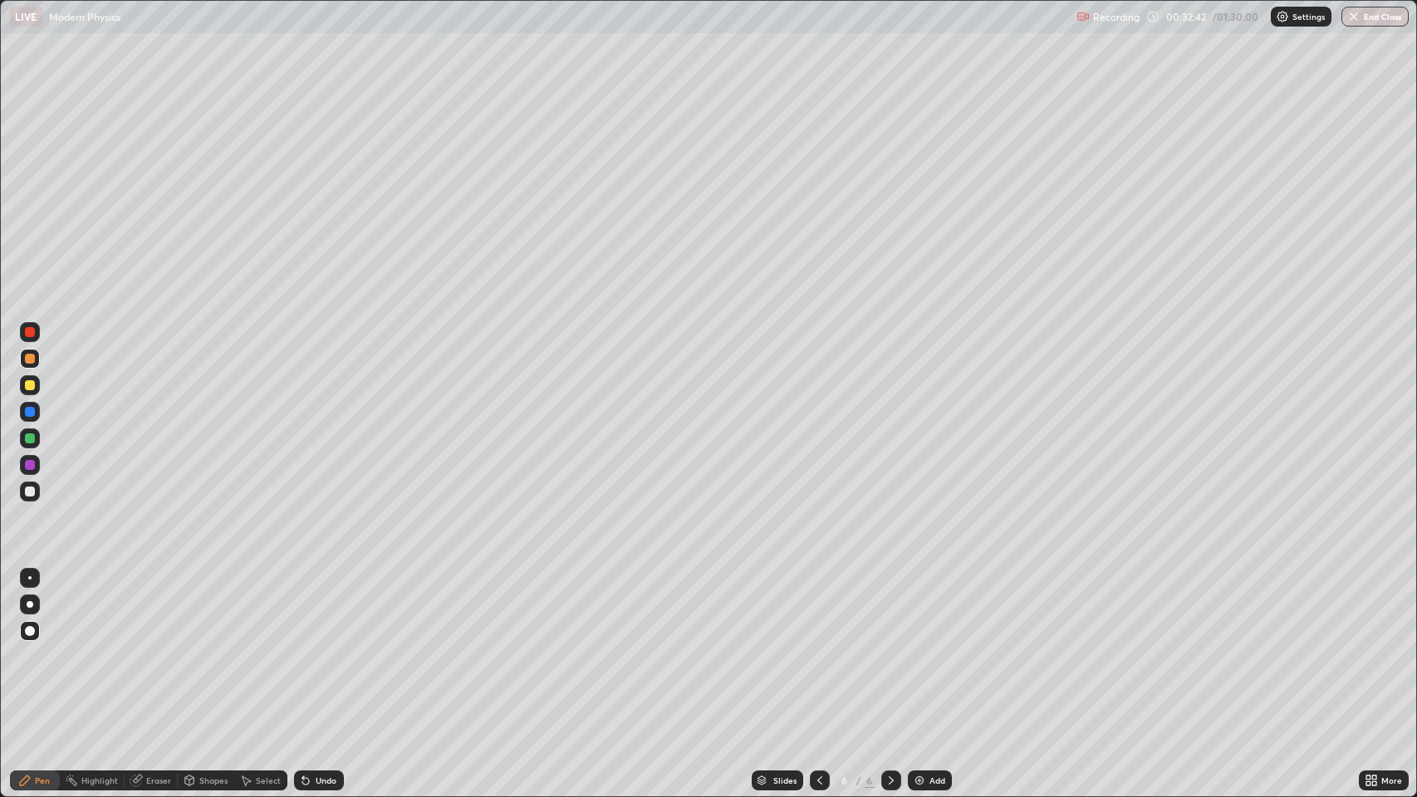
click at [322, 647] on div "Undo" at bounding box center [326, 781] width 21 height 8
click at [326, 647] on div "Undo" at bounding box center [326, 781] width 21 height 8
click at [331, 647] on div "Undo" at bounding box center [319, 781] width 50 height 20
click at [324, 647] on div "Undo" at bounding box center [326, 781] width 21 height 8
click at [28, 492] on div at bounding box center [30, 492] width 10 height 10
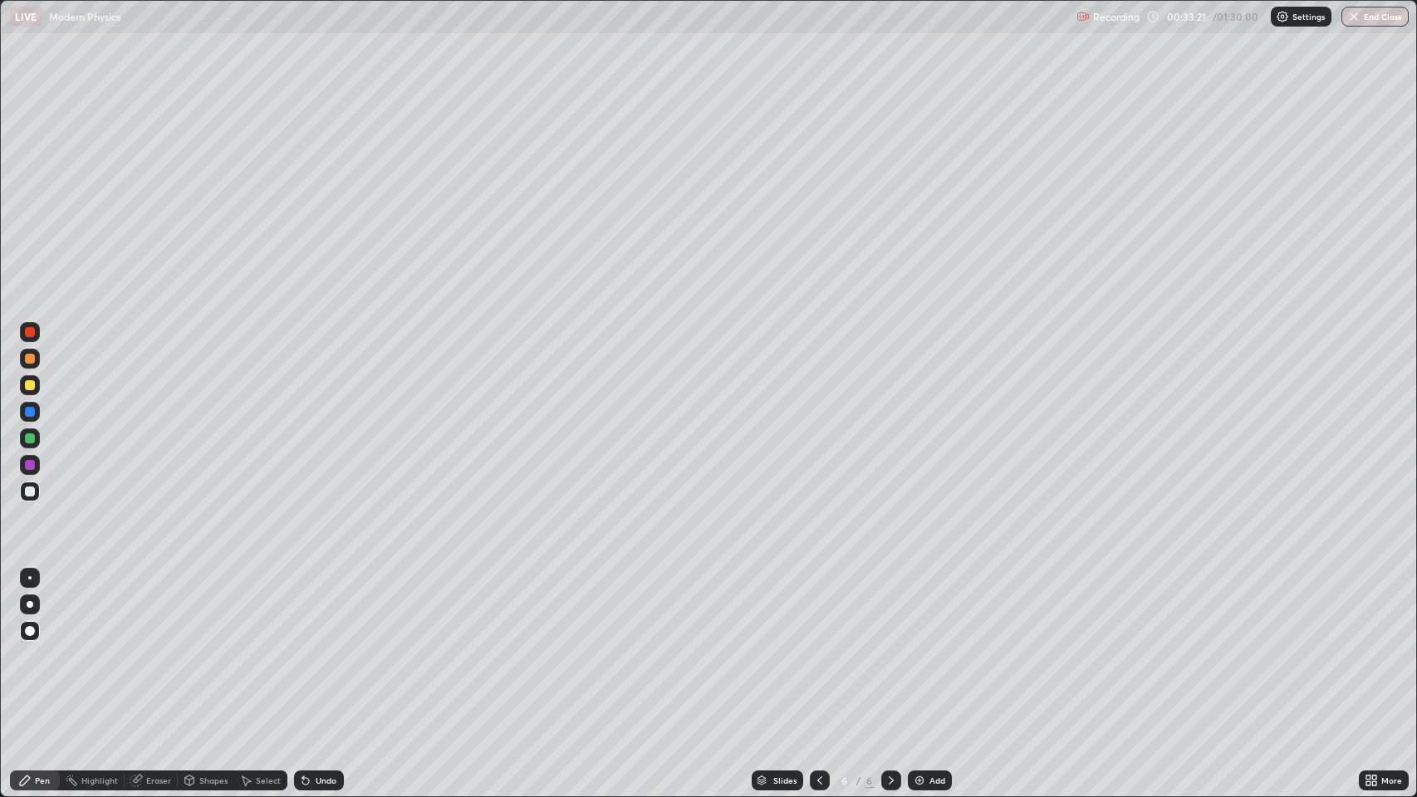
click at [323, 647] on div "Undo" at bounding box center [326, 781] width 21 height 8
click at [316, 647] on div "Undo" at bounding box center [319, 781] width 50 height 20
click at [320, 647] on div "Undo" at bounding box center [326, 781] width 21 height 8
click at [144, 647] on div "Eraser" at bounding box center [151, 781] width 53 height 20
click at [39, 647] on div "Pen" at bounding box center [42, 781] width 15 height 8
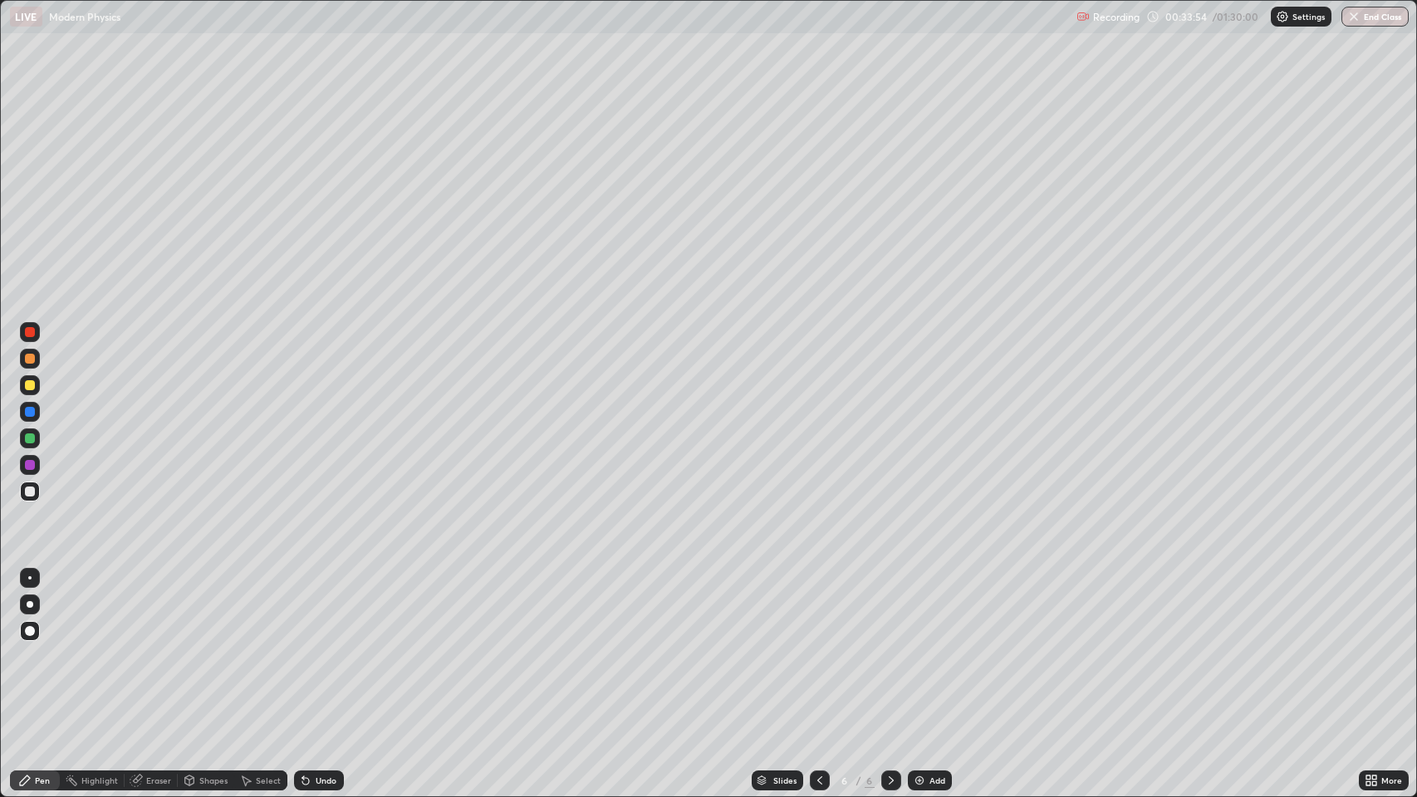
click at [147, 647] on div "Eraser" at bounding box center [158, 781] width 25 height 8
click at [42, 647] on div "Pen" at bounding box center [42, 781] width 15 height 8
click at [316, 647] on div "Undo" at bounding box center [326, 781] width 21 height 8
click at [304, 647] on icon at bounding box center [305, 781] width 7 height 7
click at [316, 647] on div "Undo" at bounding box center [326, 781] width 21 height 8
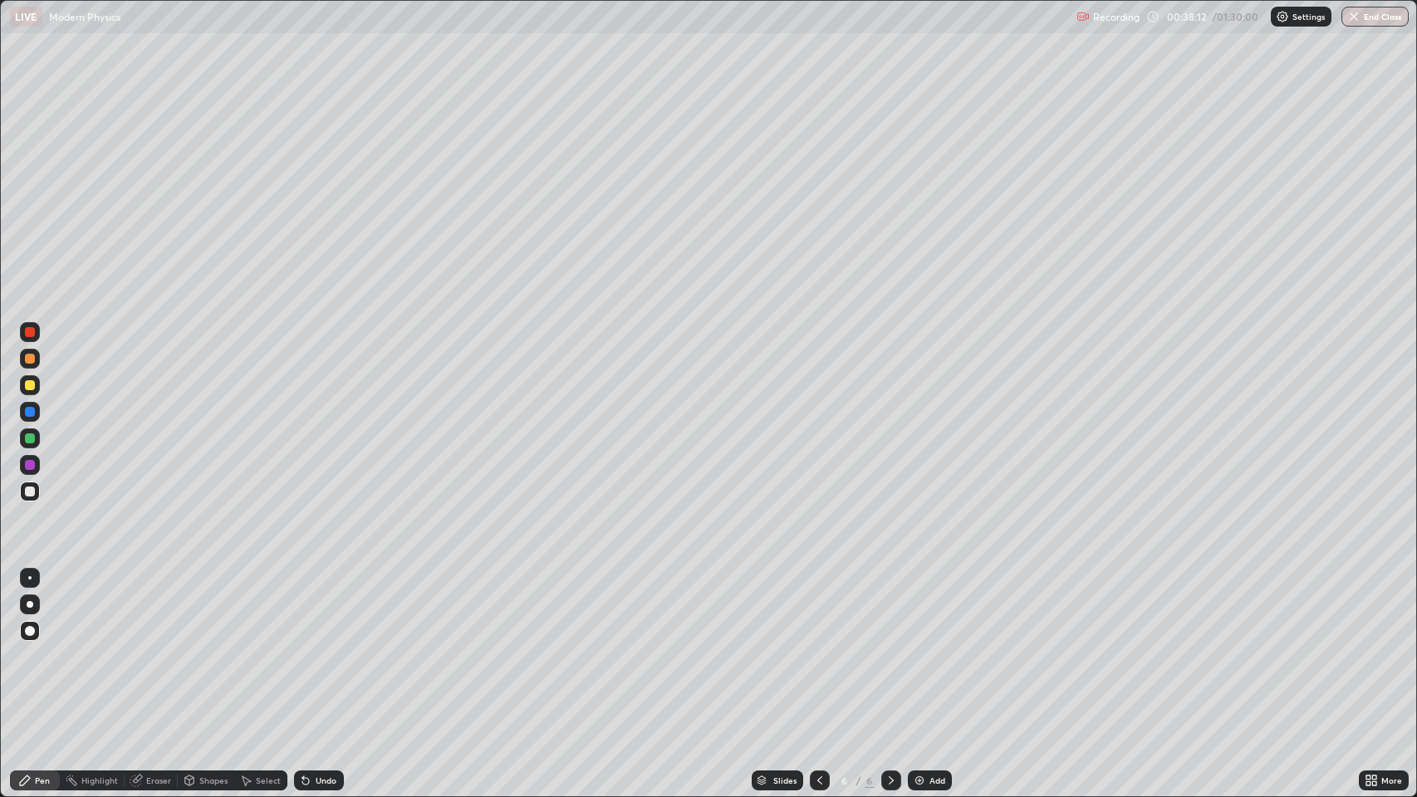
click at [30, 386] on div at bounding box center [30, 385] width 10 height 10
click at [886, 647] on icon at bounding box center [891, 780] width 13 height 13
click at [889, 647] on icon at bounding box center [891, 780] width 13 height 13
click at [914, 647] on img at bounding box center [919, 780] width 13 height 13
click at [310, 647] on icon at bounding box center [305, 780] width 13 height 13
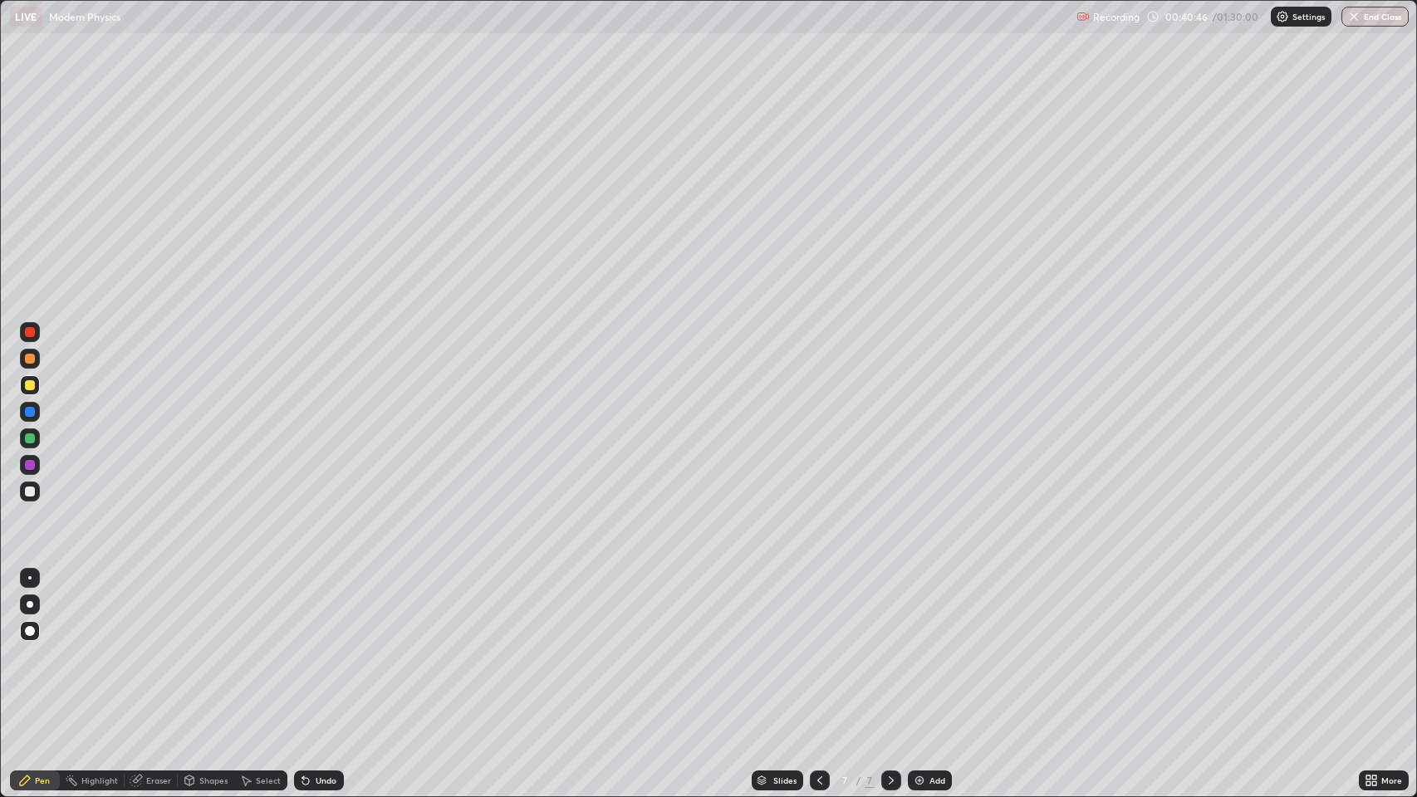
click at [312, 647] on div "Undo" at bounding box center [319, 781] width 50 height 20
click at [316, 647] on div "Undo" at bounding box center [326, 781] width 21 height 8
click at [331, 647] on div "Undo" at bounding box center [319, 781] width 50 height 20
click at [311, 647] on div "Undo" at bounding box center [319, 781] width 50 height 20
click at [24, 496] on div at bounding box center [30, 492] width 20 height 20
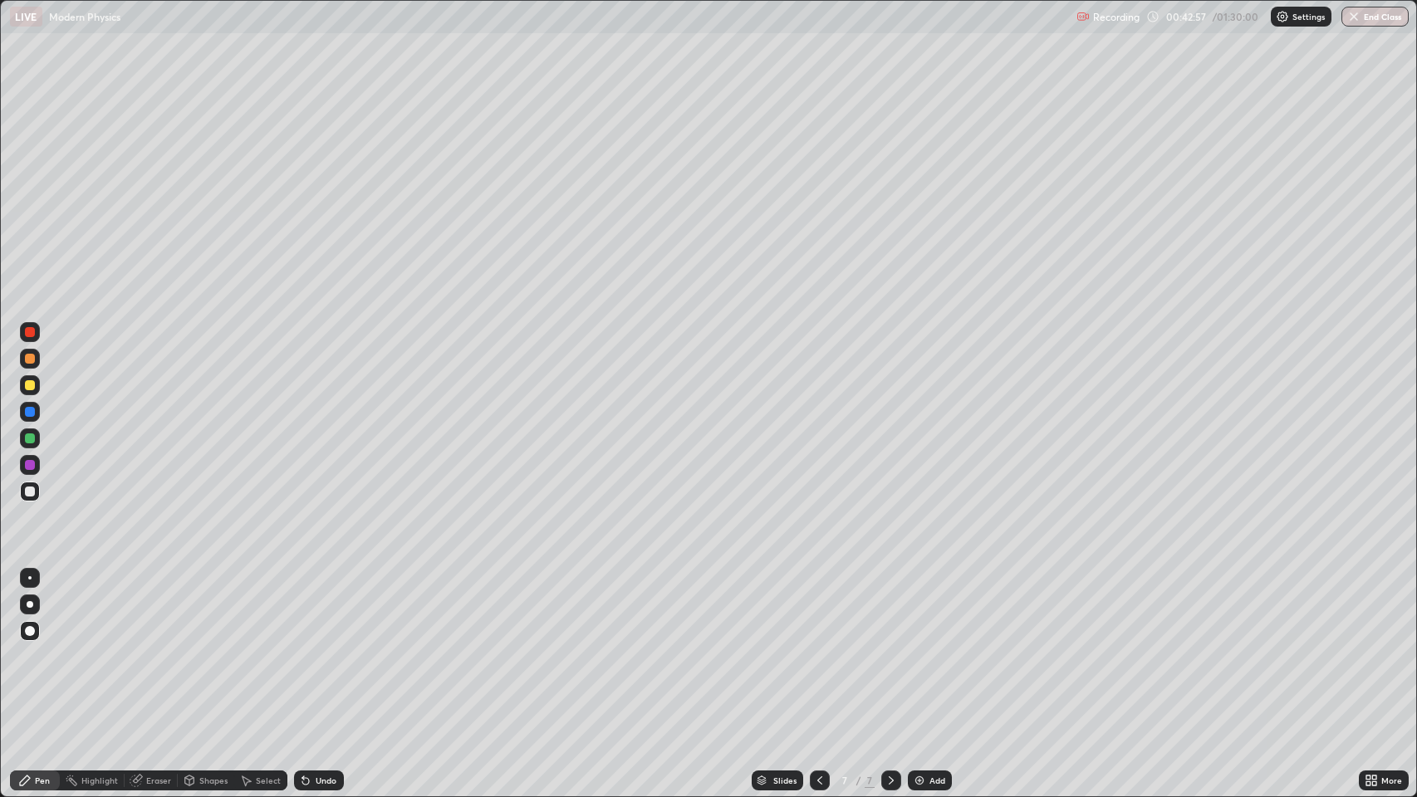
click at [887, 647] on icon at bounding box center [891, 780] width 13 height 13
click at [890, 647] on icon at bounding box center [891, 780] width 13 height 13
click at [919, 647] on img at bounding box center [919, 780] width 13 height 13
click at [817, 647] on div at bounding box center [820, 781] width 20 height 20
click at [889, 647] on icon at bounding box center [891, 781] width 5 height 8
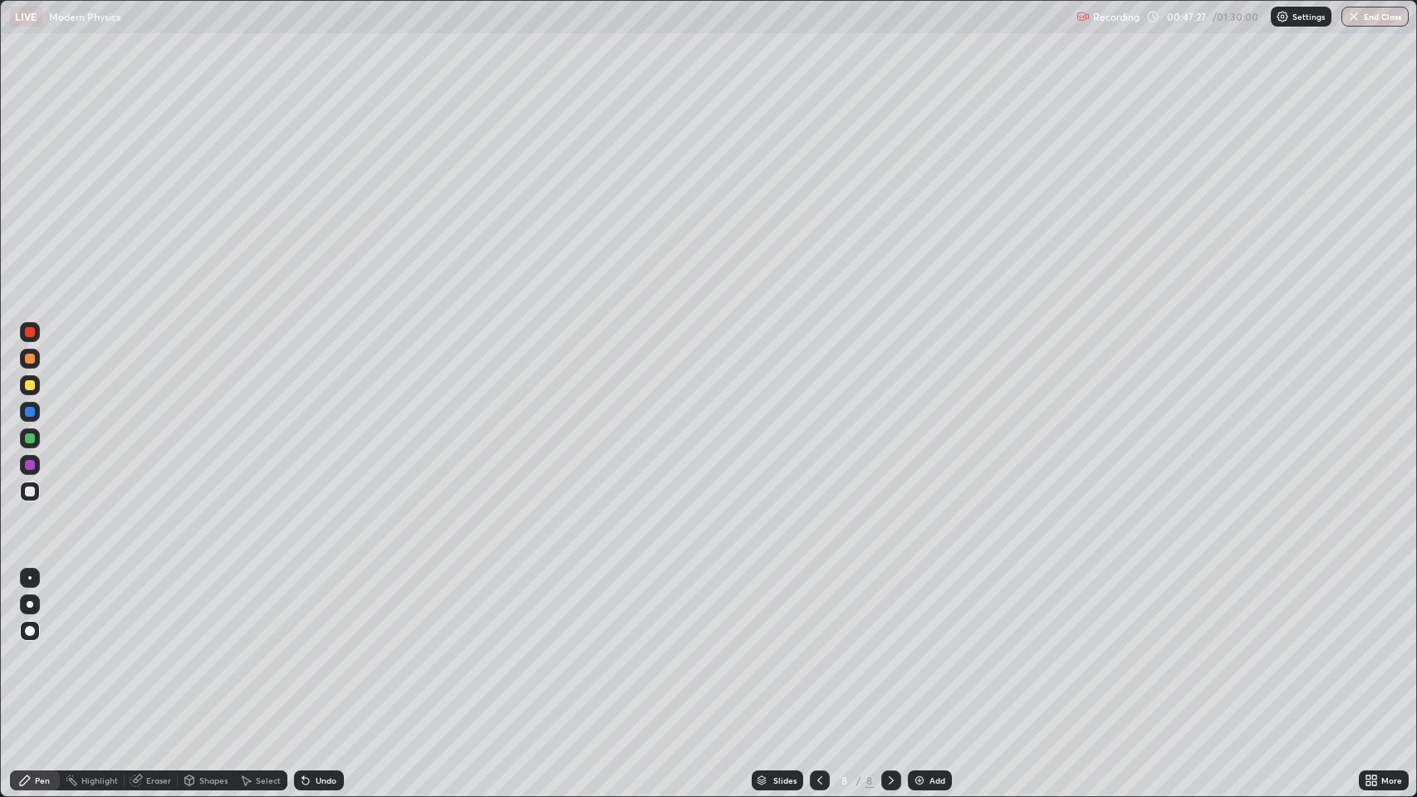
click at [324, 647] on div "Undo" at bounding box center [326, 781] width 21 height 8
click at [322, 647] on div "Undo" at bounding box center [326, 781] width 21 height 8
click at [325, 647] on div "Undo" at bounding box center [326, 781] width 21 height 8
click at [328, 647] on div "Undo" at bounding box center [326, 781] width 21 height 8
click at [326, 647] on div "Undo" at bounding box center [319, 781] width 50 height 20
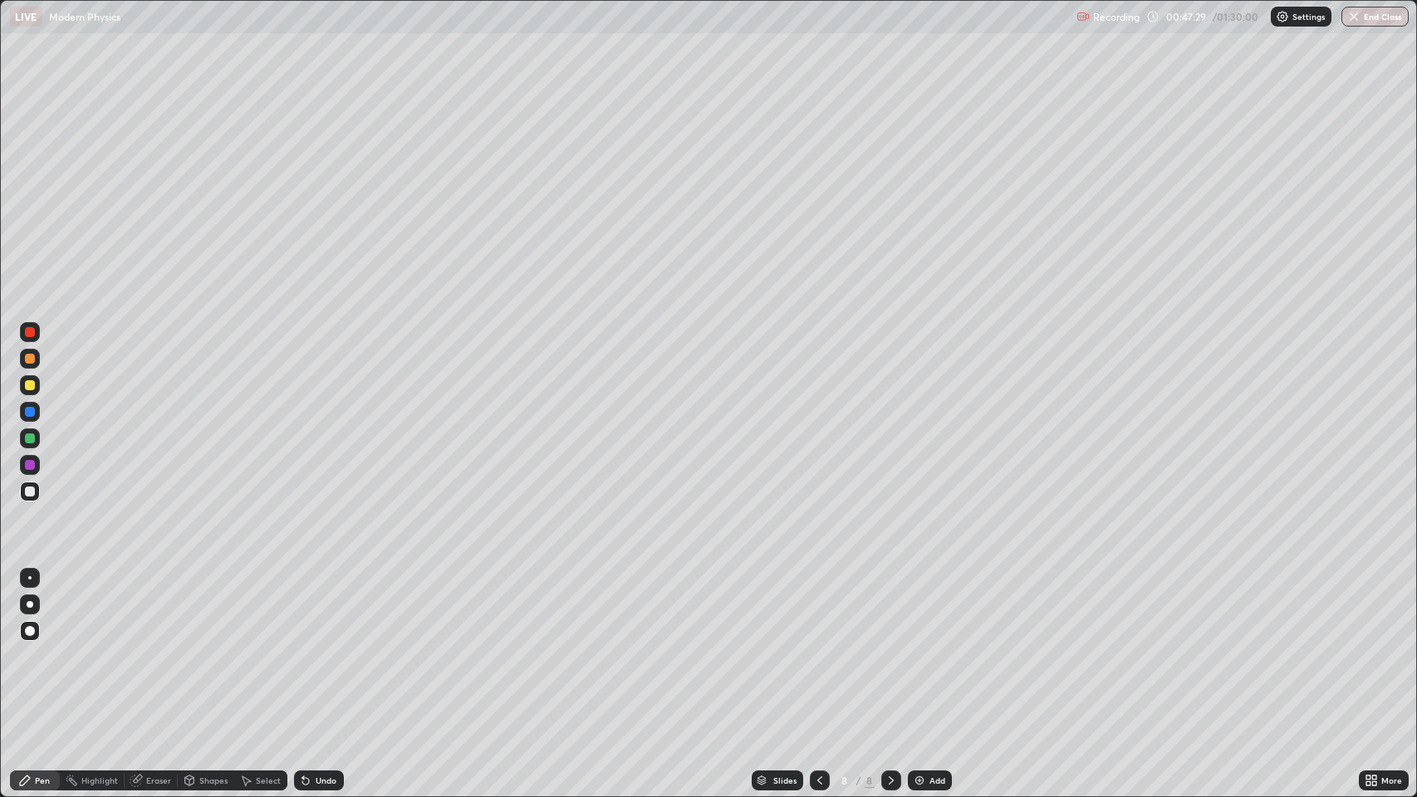
click at [320, 647] on div "Undo" at bounding box center [319, 781] width 50 height 20
click at [317, 647] on div "Undo" at bounding box center [319, 781] width 50 height 20
click at [316, 647] on div "Undo" at bounding box center [319, 781] width 50 height 20
click at [203, 647] on div "Shapes" at bounding box center [213, 781] width 28 height 8
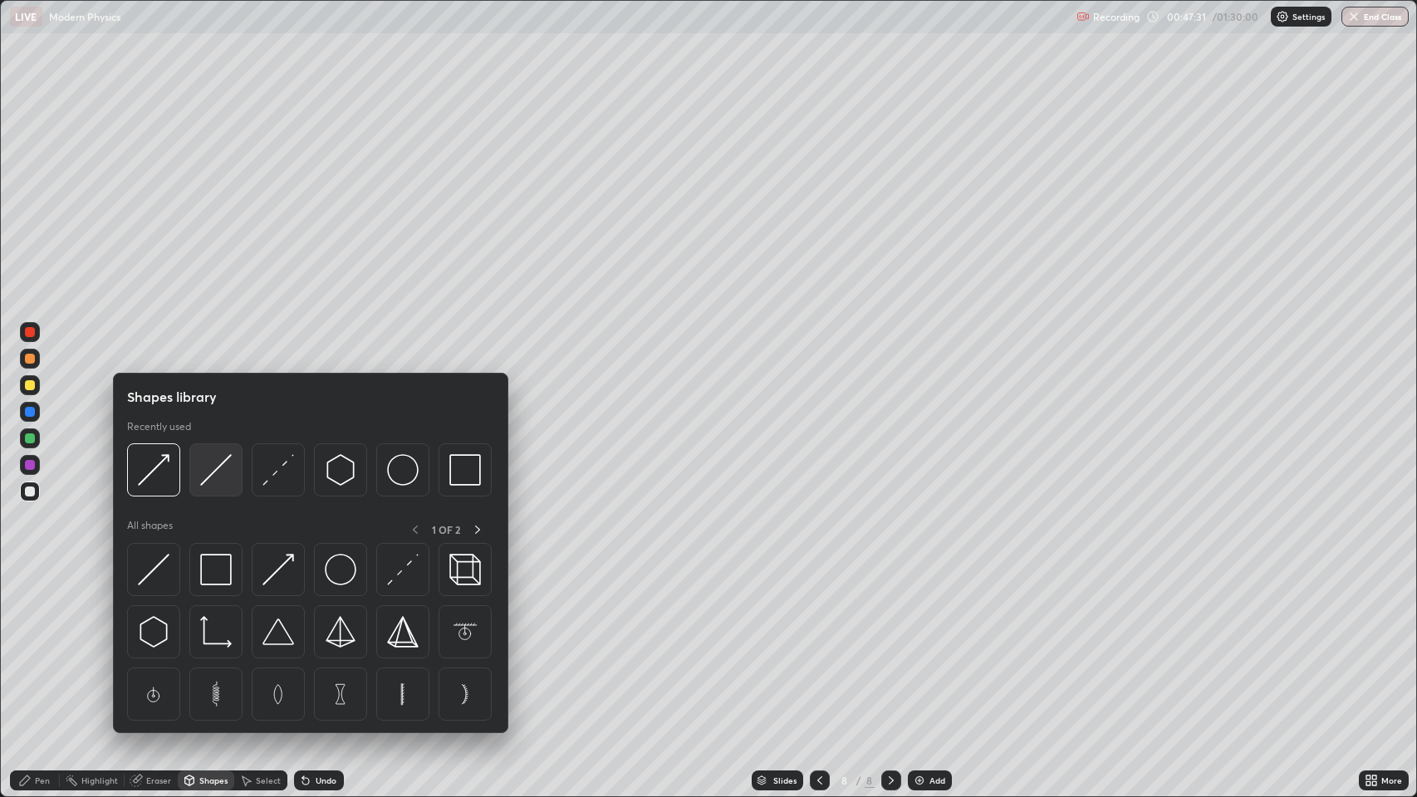
click at [214, 467] on img at bounding box center [216, 470] width 32 height 32
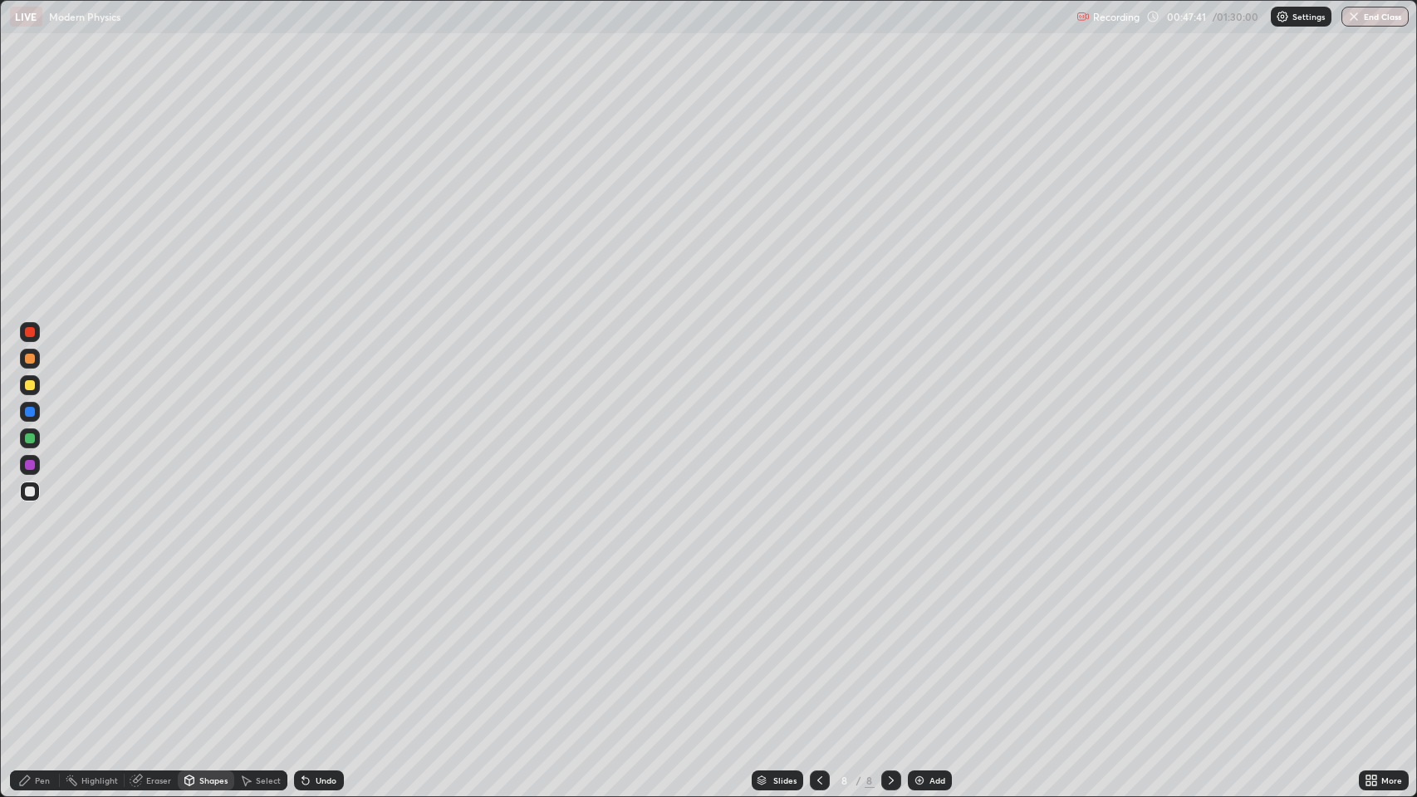
click at [40, 647] on div "Pen" at bounding box center [42, 781] width 15 height 8
click at [30, 467] on div at bounding box center [30, 465] width 10 height 10
click at [29, 359] on div at bounding box center [30, 359] width 10 height 10
click at [887, 647] on icon at bounding box center [891, 780] width 13 height 13
click at [914, 647] on img at bounding box center [919, 780] width 13 height 13
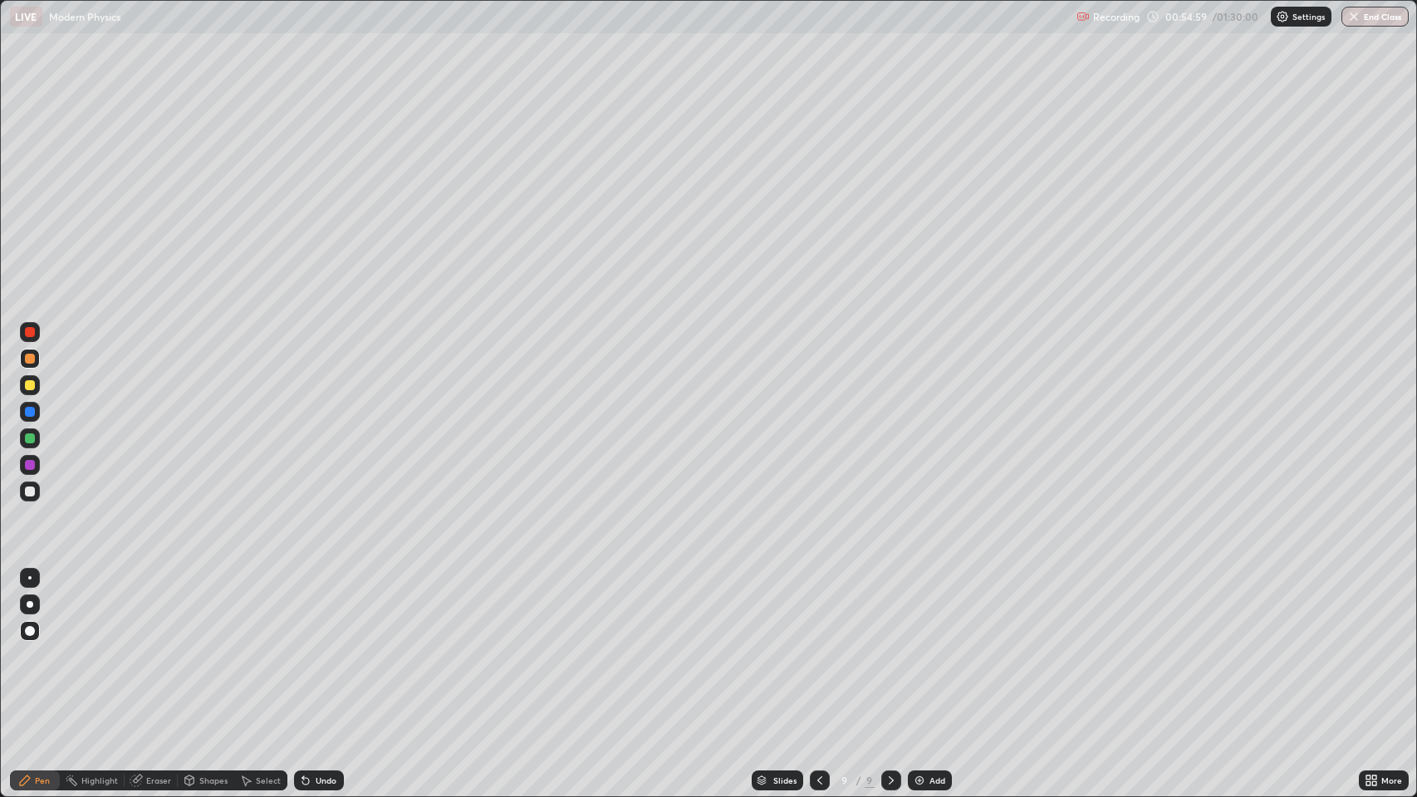
click at [818, 647] on icon at bounding box center [819, 780] width 13 height 13
click at [887, 647] on icon at bounding box center [891, 780] width 13 height 13
click at [31, 493] on div at bounding box center [30, 492] width 10 height 10
click at [885, 647] on icon at bounding box center [891, 780] width 13 height 13
click at [891, 647] on icon at bounding box center [891, 780] width 13 height 13
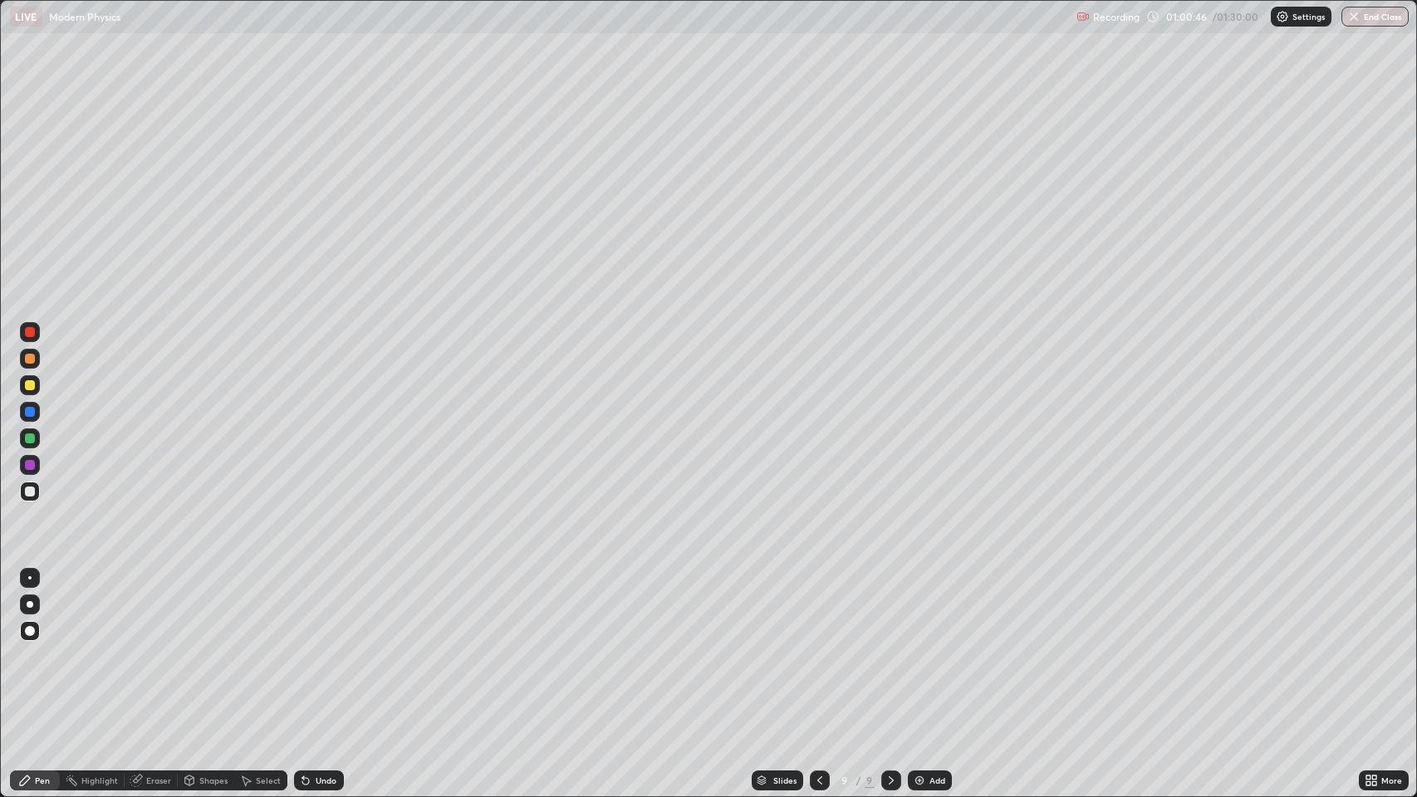
click at [886, 647] on icon at bounding box center [891, 780] width 13 height 13
click at [921, 647] on img at bounding box center [919, 780] width 13 height 13
click at [316, 647] on div "Undo" at bounding box center [326, 781] width 21 height 8
click at [319, 647] on div "Undo" at bounding box center [326, 781] width 21 height 8
click at [312, 647] on div "Undo" at bounding box center [319, 781] width 50 height 20
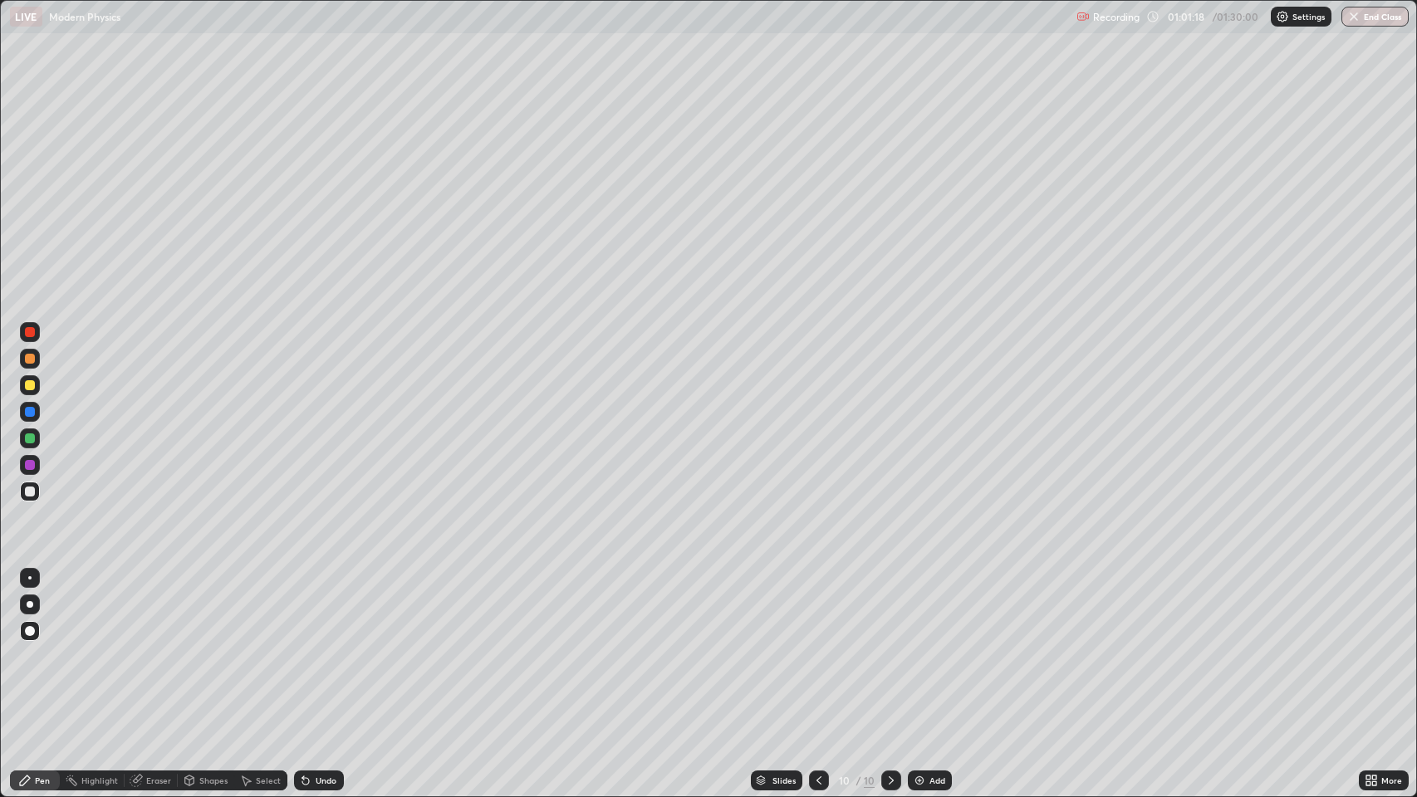
click at [817, 647] on icon at bounding box center [818, 780] width 13 height 13
click at [890, 647] on icon at bounding box center [891, 780] width 13 height 13
click at [33, 386] on div at bounding box center [30, 385] width 10 height 10
click at [29, 489] on div at bounding box center [30, 492] width 10 height 10
click at [317, 647] on div "Undo" at bounding box center [326, 781] width 21 height 8
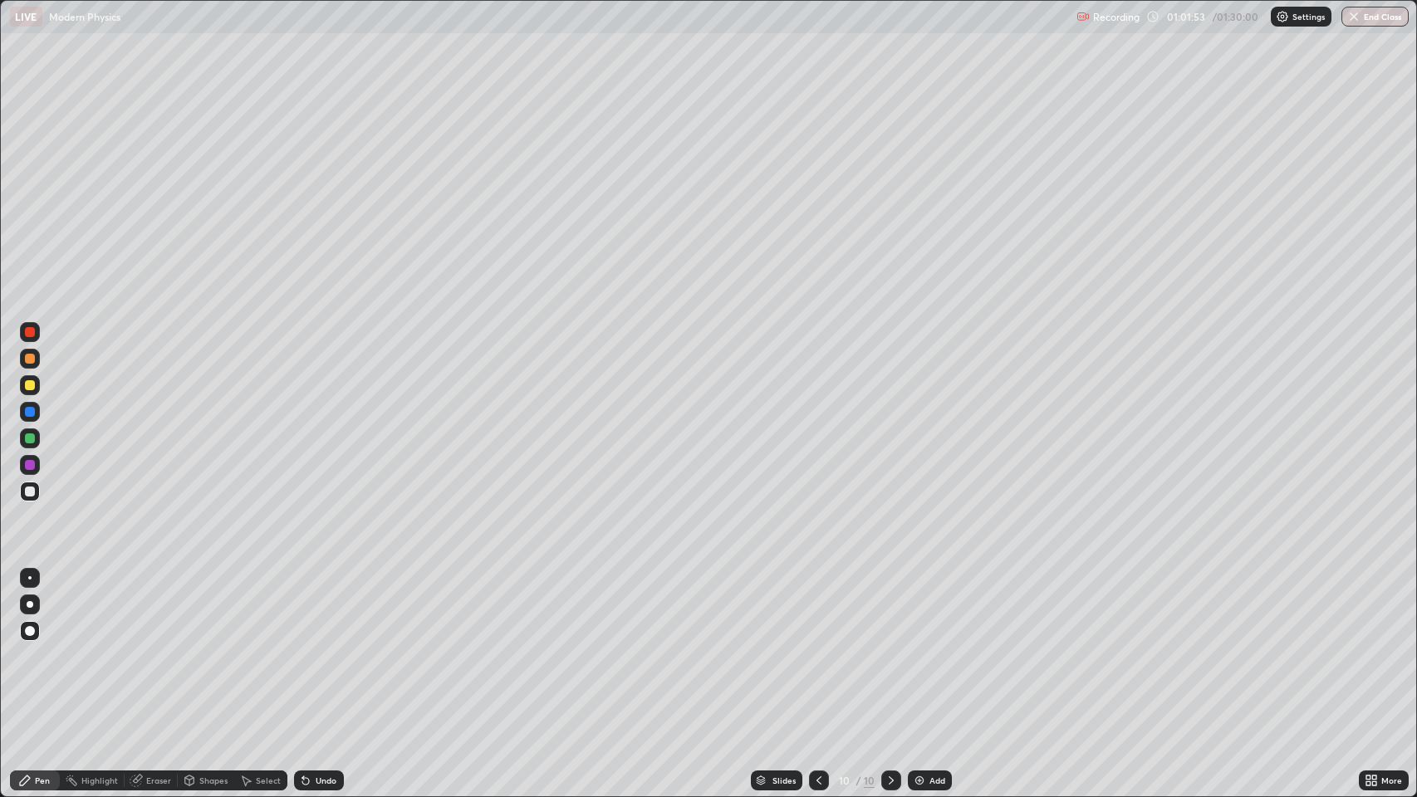
click at [319, 647] on div "Undo" at bounding box center [326, 781] width 21 height 8
click at [30, 385] on div at bounding box center [30, 385] width 10 height 10
click at [31, 491] on div at bounding box center [30, 492] width 10 height 10
click at [30, 385] on div at bounding box center [30, 385] width 10 height 10
click at [32, 492] on div at bounding box center [30, 492] width 10 height 10
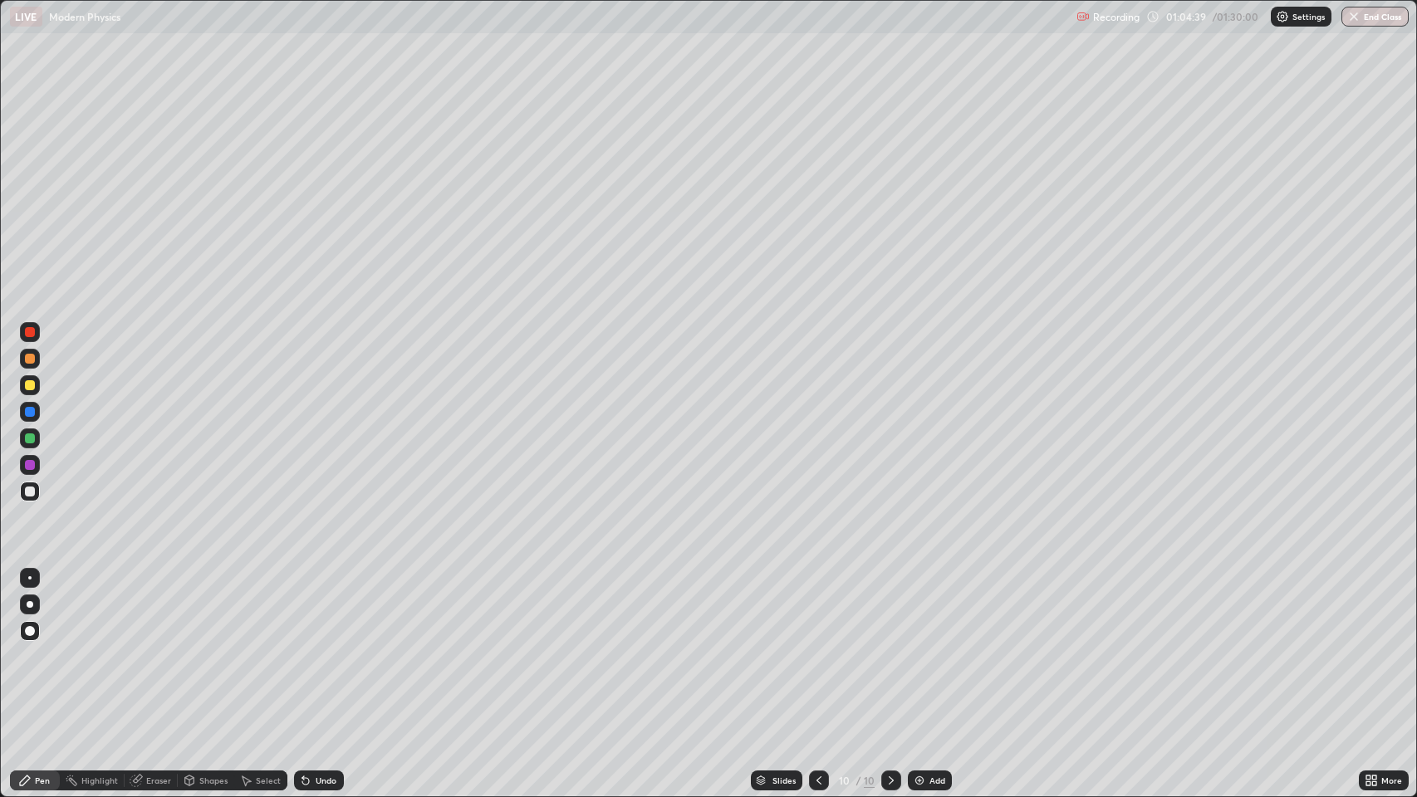
click at [31, 384] on div at bounding box center [30, 385] width 10 height 10
click at [32, 488] on div at bounding box center [30, 492] width 10 height 10
click at [818, 647] on icon at bounding box center [818, 780] width 13 height 13
click at [886, 647] on icon at bounding box center [891, 780] width 13 height 13
click at [890, 647] on icon at bounding box center [891, 780] width 13 height 13
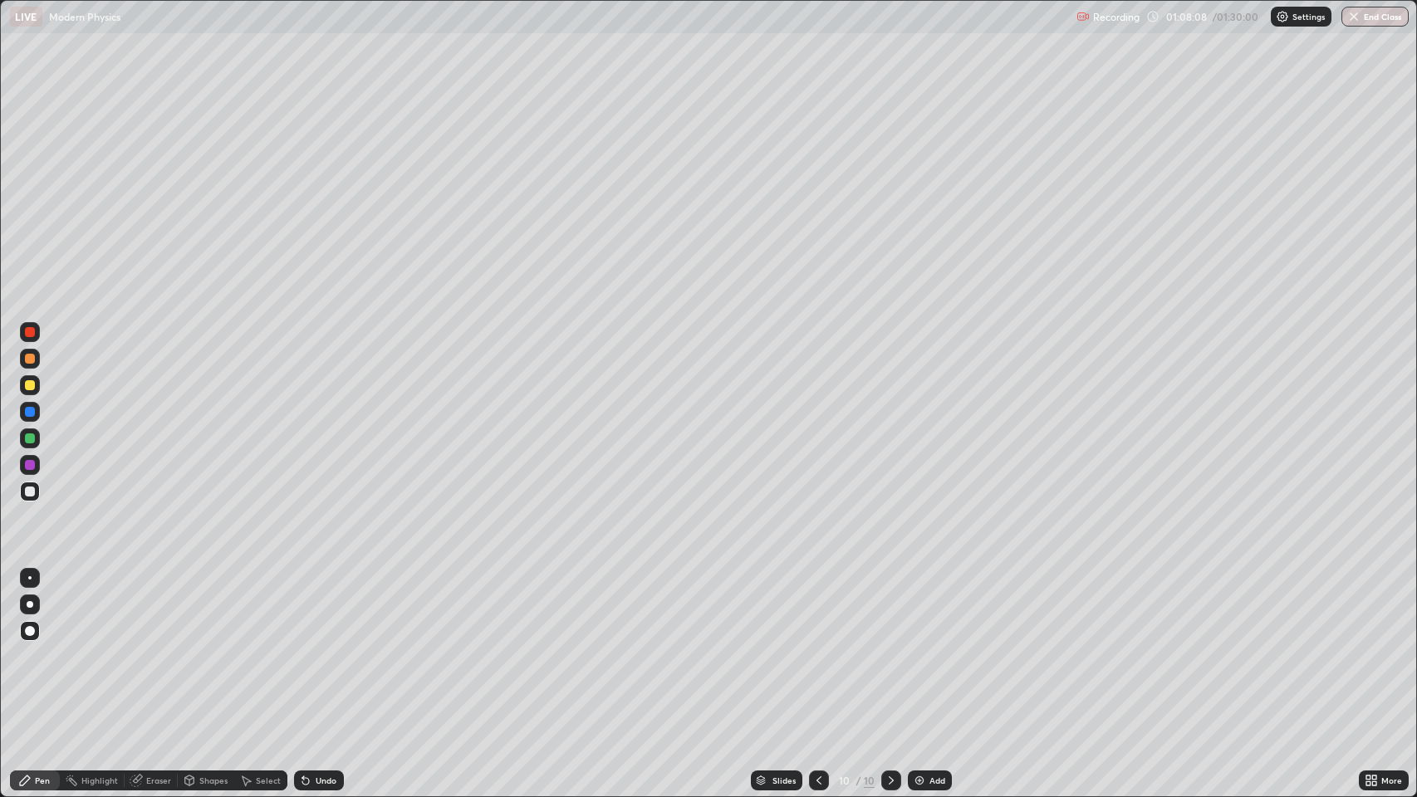
click at [914, 647] on img at bounding box center [919, 780] width 13 height 13
click at [321, 647] on div "Undo" at bounding box center [326, 781] width 21 height 8
click at [30, 385] on div at bounding box center [30, 385] width 10 height 10
click at [31, 492] on div at bounding box center [30, 492] width 10 height 10
click at [890, 647] on icon at bounding box center [891, 780] width 13 height 13
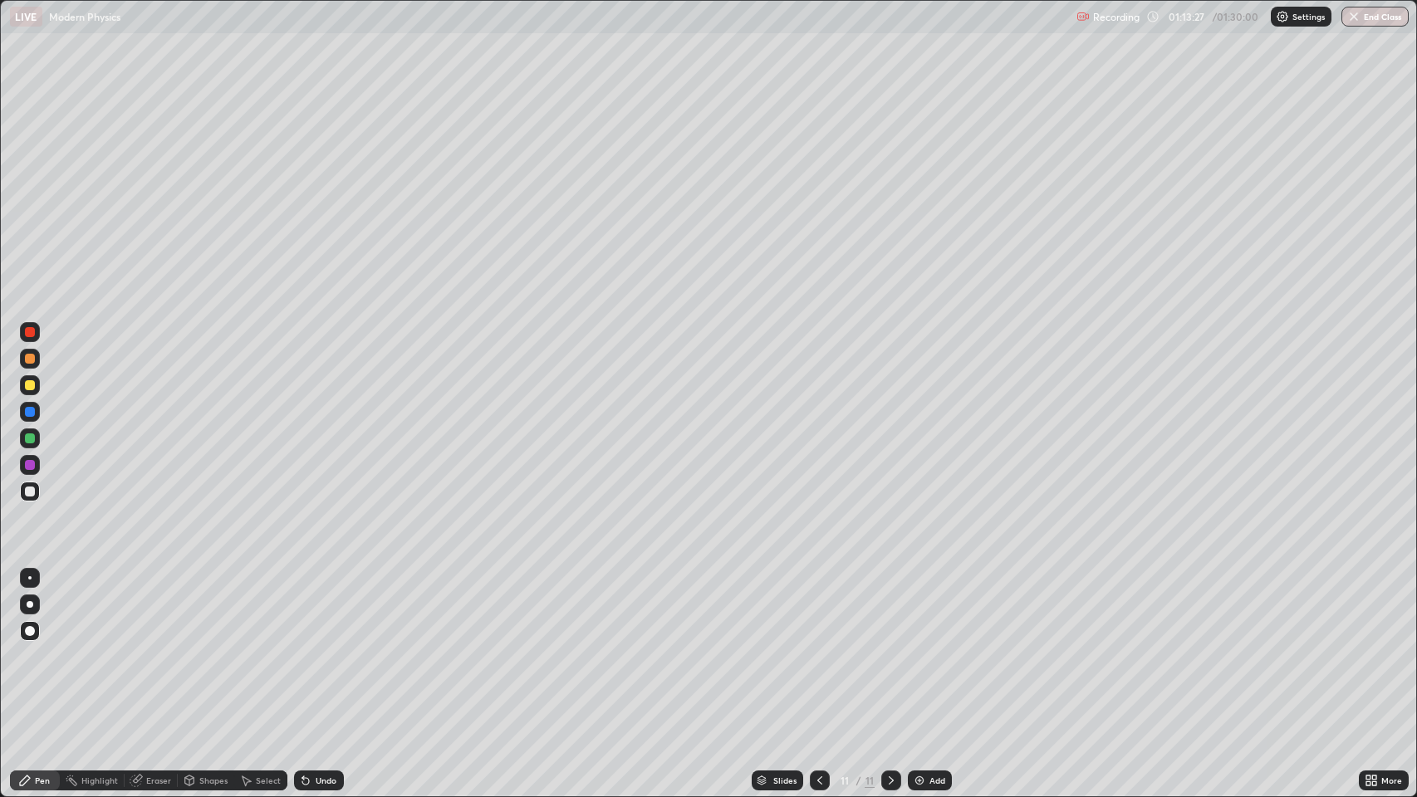
click at [890, 647] on icon at bounding box center [891, 780] width 13 height 13
click at [915, 647] on img at bounding box center [919, 780] width 13 height 13
click at [304, 647] on icon at bounding box center [305, 781] width 7 height 7
click at [319, 647] on div "Undo" at bounding box center [319, 781] width 50 height 20
click at [304, 647] on icon at bounding box center [305, 781] width 7 height 7
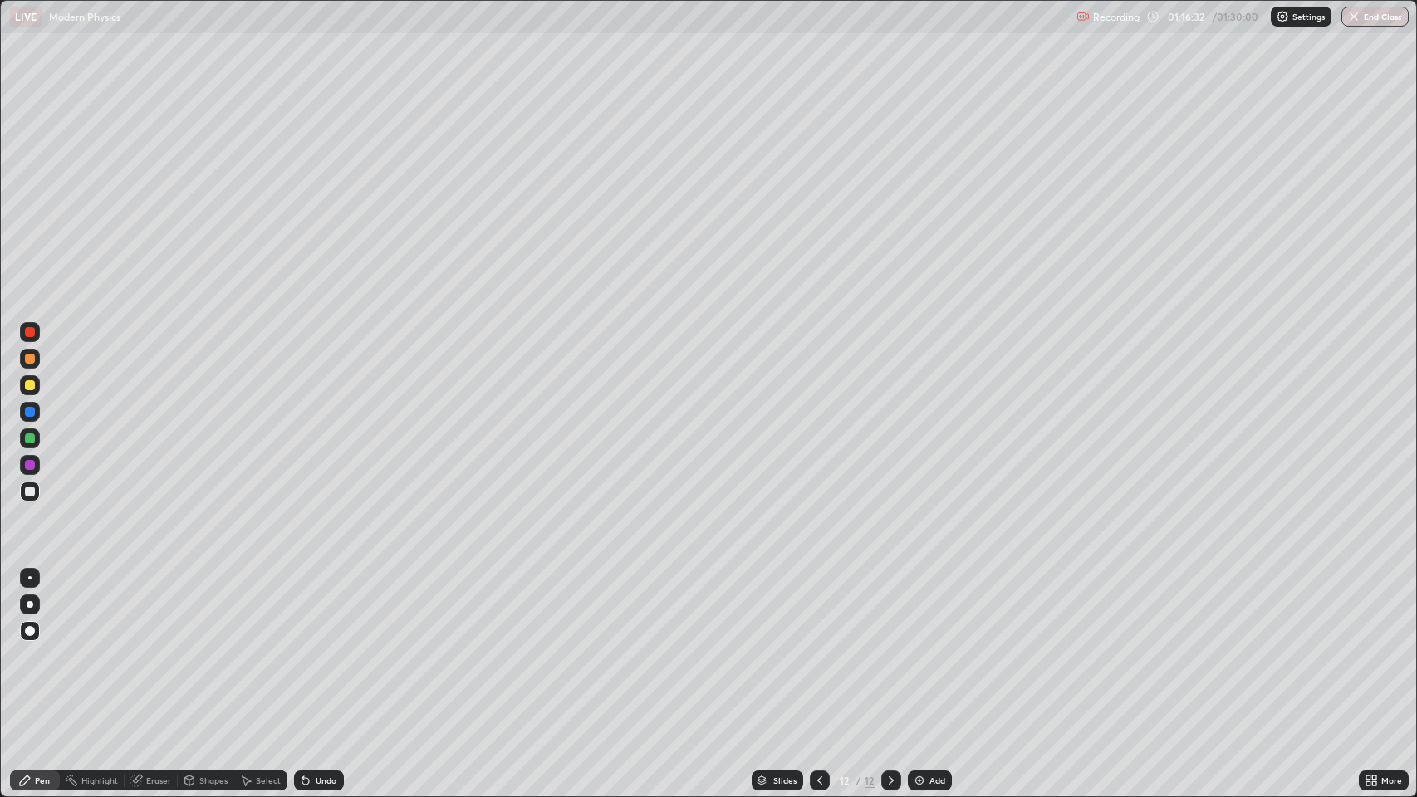
click at [304, 647] on icon at bounding box center [305, 781] width 7 height 7
click at [302, 647] on icon at bounding box center [305, 781] width 7 height 7
click at [319, 647] on div "Undo" at bounding box center [326, 781] width 21 height 8
click at [326, 647] on div "Undo" at bounding box center [326, 781] width 21 height 8
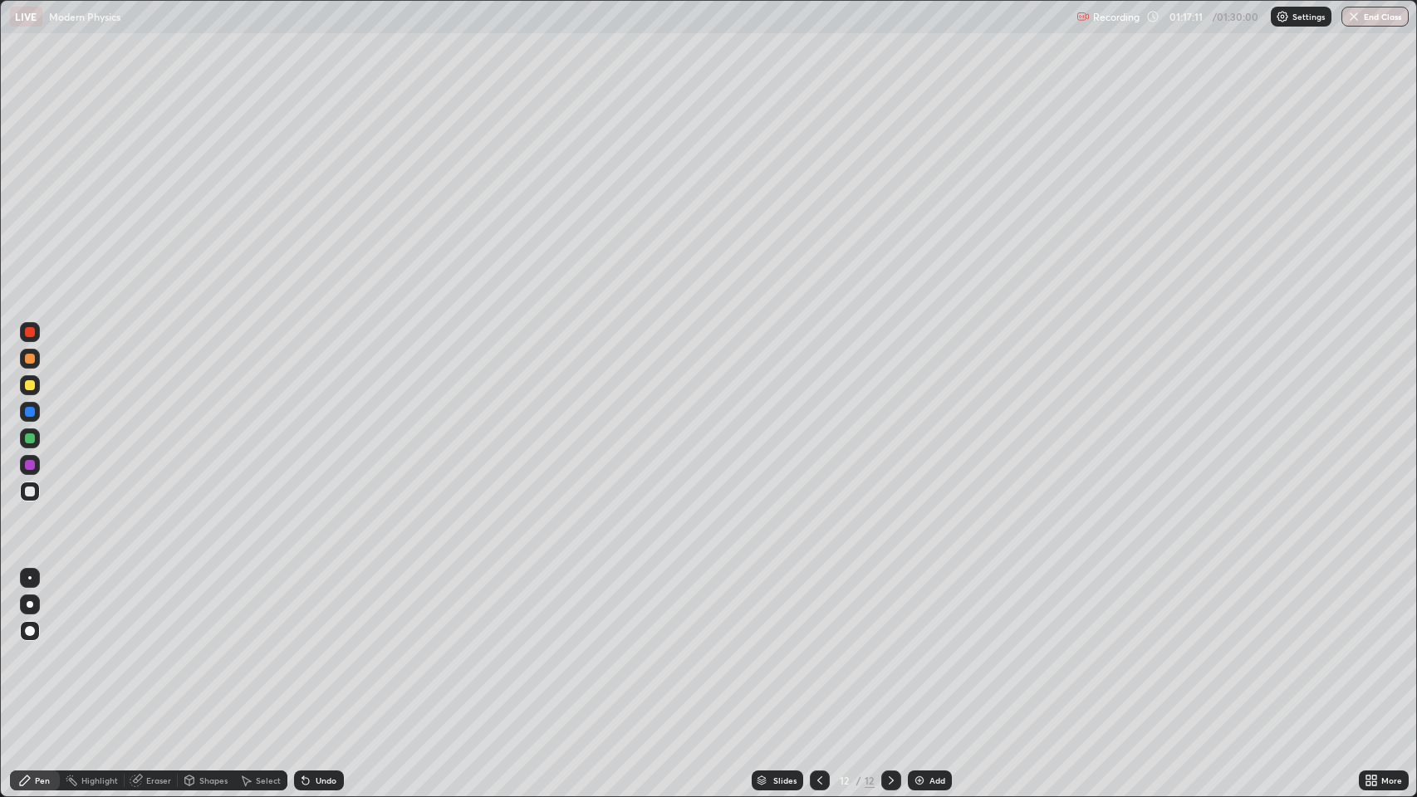
click at [312, 647] on div "Undo" at bounding box center [319, 781] width 50 height 20
click at [313, 647] on div "Undo" at bounding box center [319, 781] width 50 height 20
click at [147, 647] on div "Eraser" at bounding box center [158, 781] width 25 height 8
click at [37, 647] on div "Pen" at bounding box center [42, 781] width 15 height 8
click at [890, 647] on icon at bounding box center [891, 780] width 13 height 13
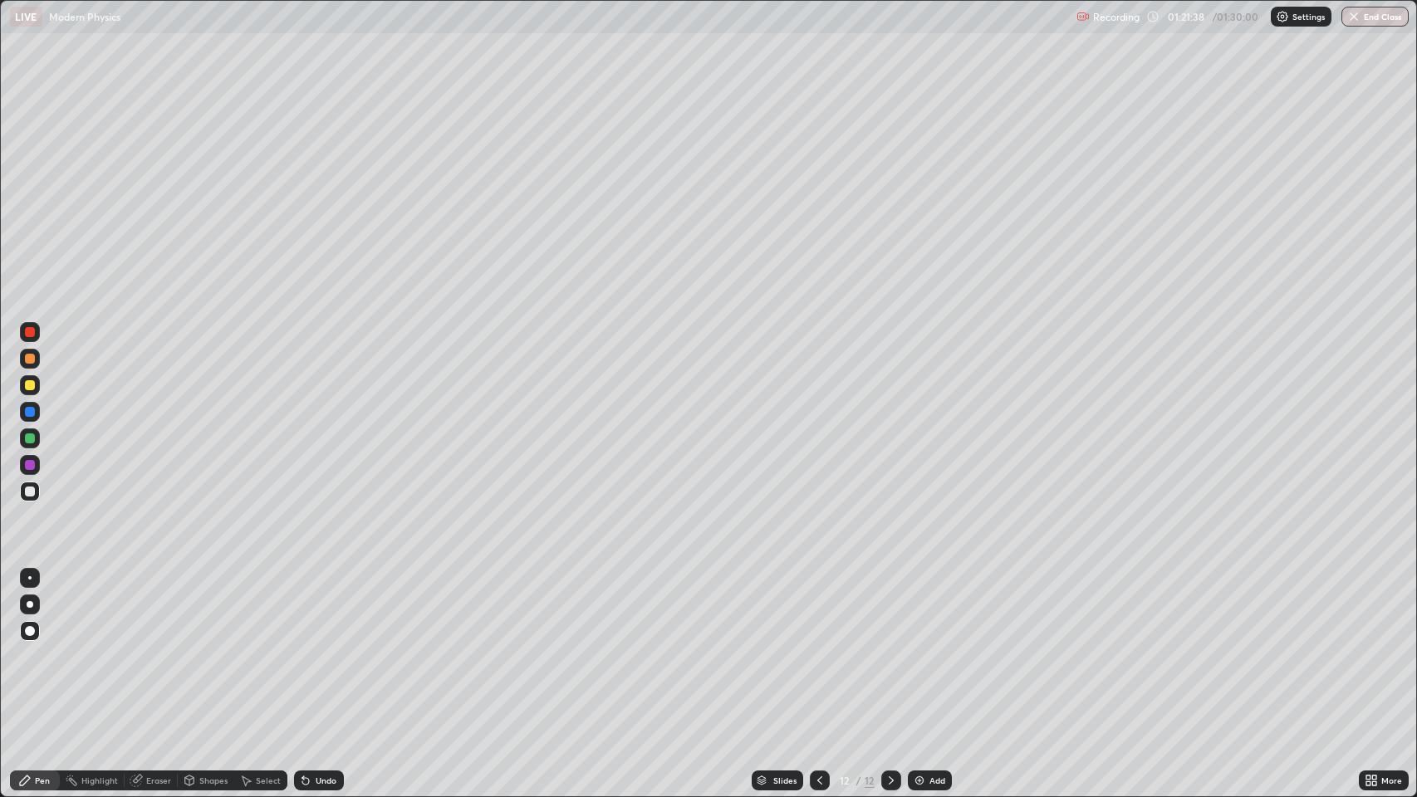
click at [919, 647] on img at bounding box center [919, 780] width 13 height 13
click at [322, 647] on div "Undo" at bounding box center [326, 781] width 21 height 8
click at [326, 647] on div "Undo" at bounding box center [326, 781] width 21 height 8
click at [149, 647] on div "Eraser" at bounding box center [158, 781] width 25 height 8
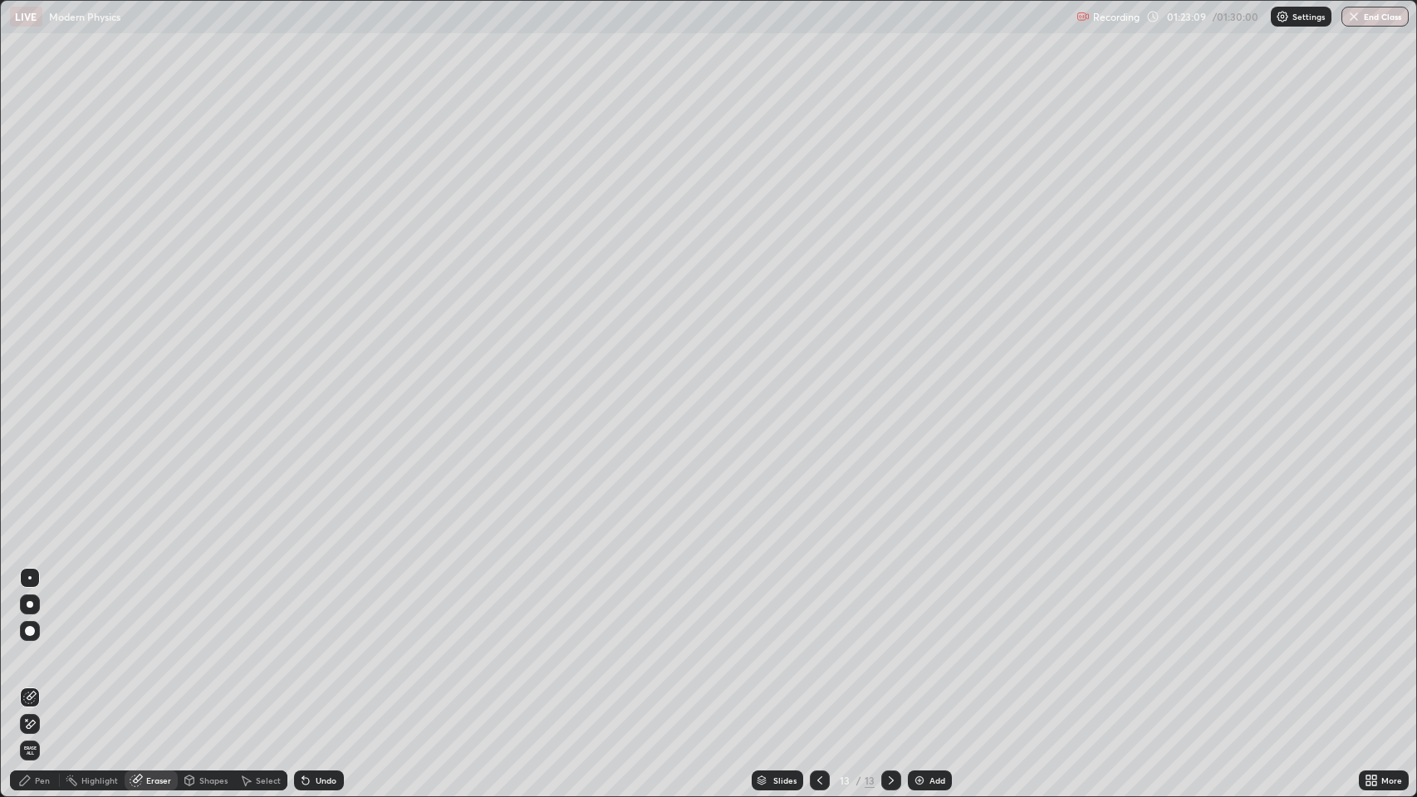
click at [37, 647] on div "Pen" at bounding box center [42, 781] width 15 height 8
click at [147, 647] on div "Eraser" at bounding box center [158, 781] width 25 height 8
click at [27, 647] on icon at bounding box center [25, 781] width 10 height 10
click at [317, 647] on div "Undo" at bounding box center [326, 781] width 21 height 8
click at [33, 388] on div at bounding box center [30, 385] width 10 height 10
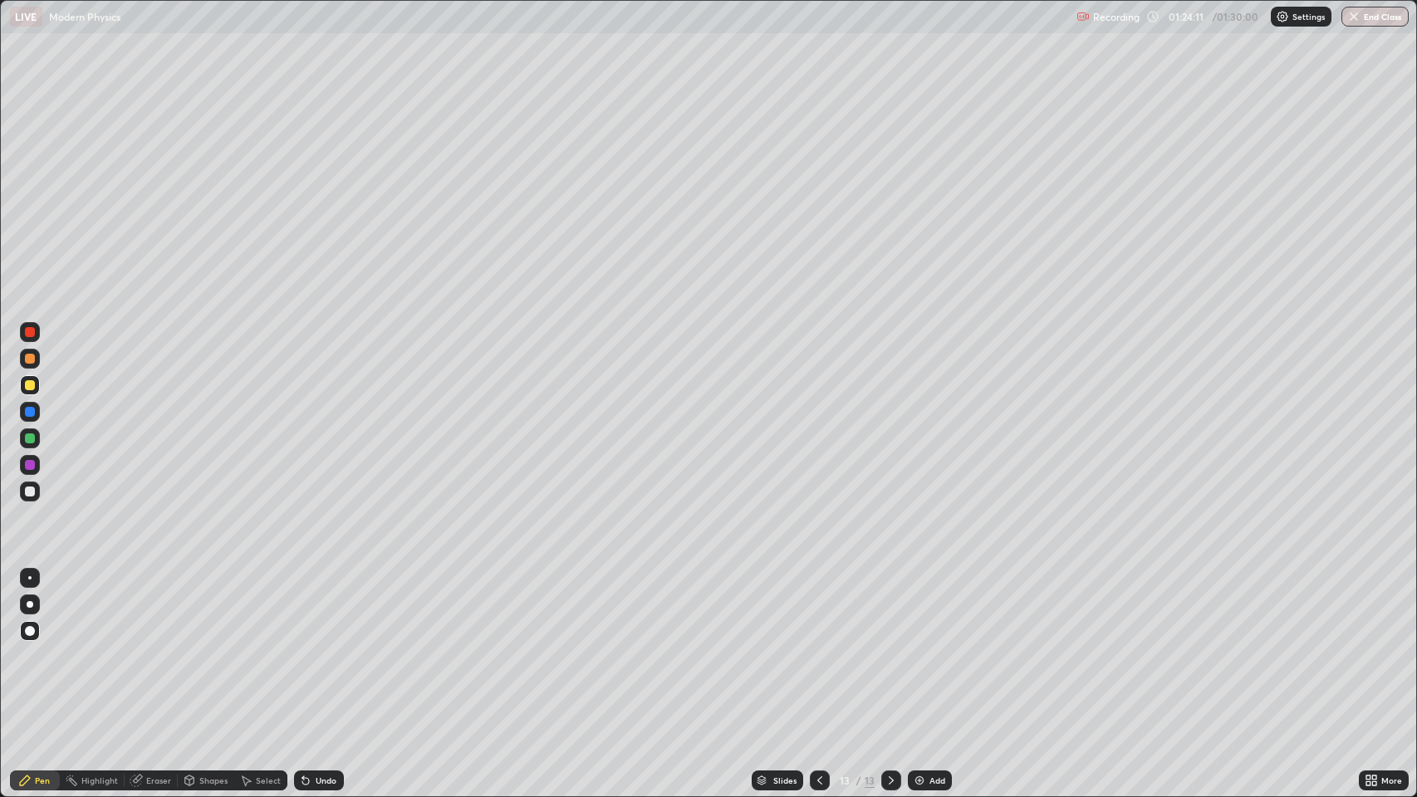
click at [30, 487] on div at bounding box center [30, 492] width 10 height 10
click at [889, 647] on icon at bounding box center [891, 781] width 5 height 8
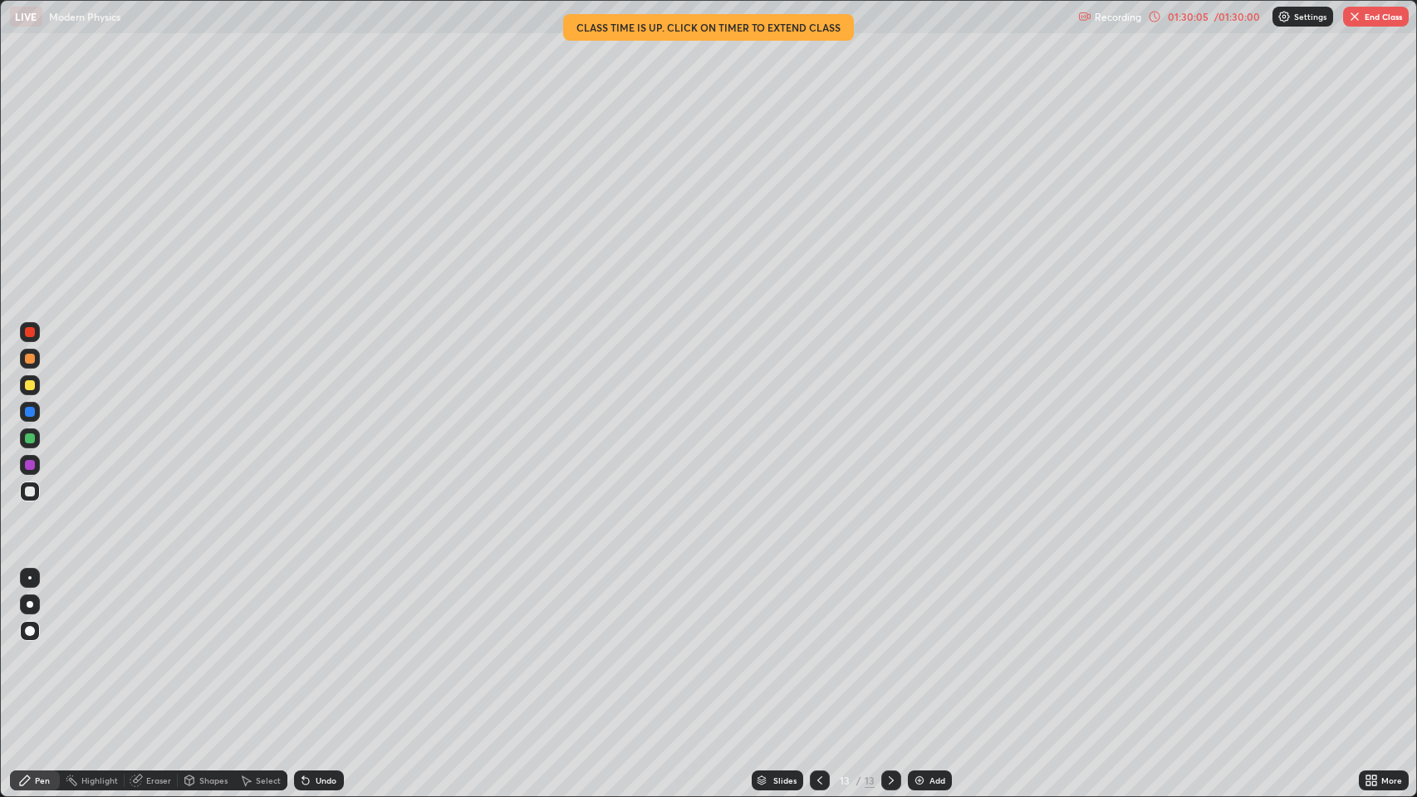
click at [1353, 20] on img "button" at bounding box center [1354, 16] width 13 height 13
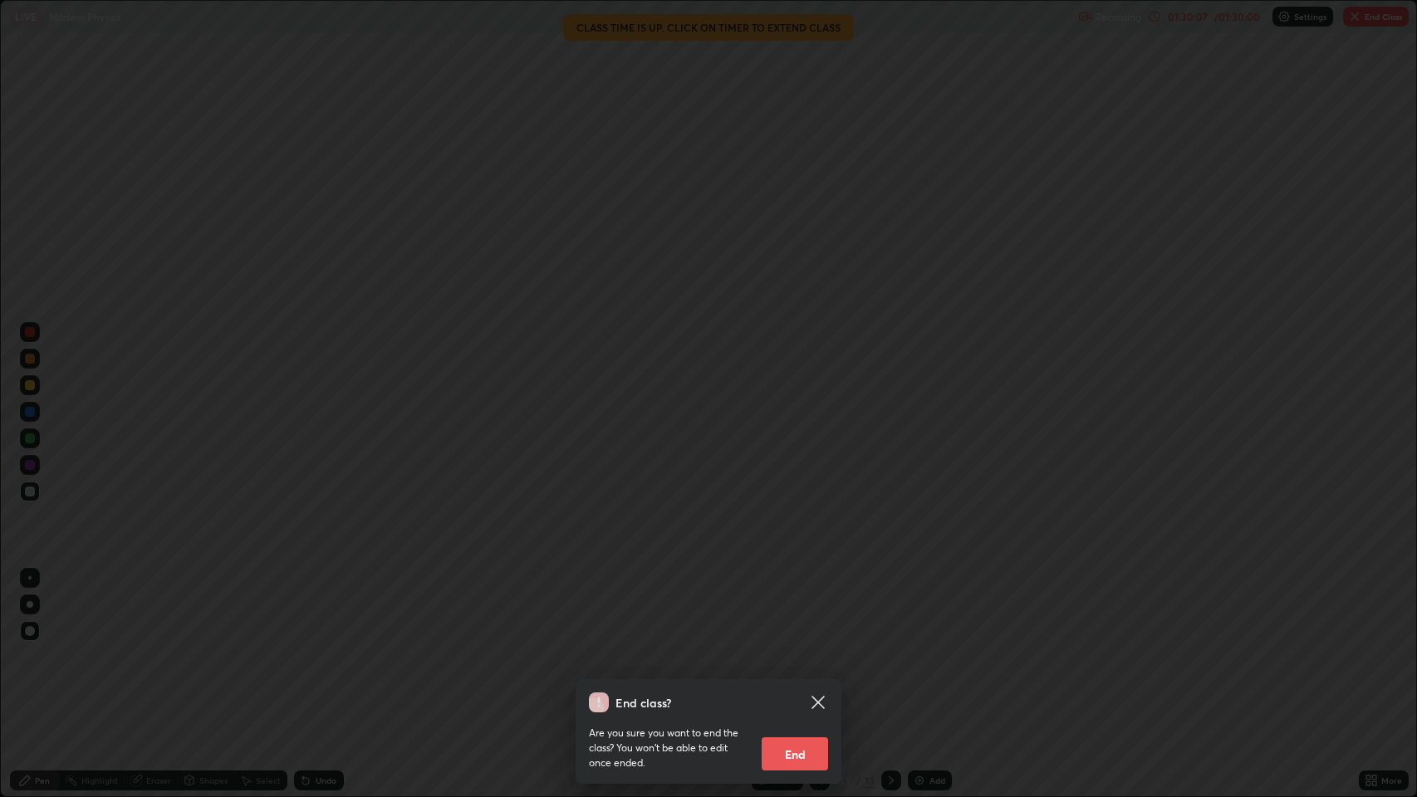
click at [786, 647] on button "End" at bounding box center [795, 754] width 66 height 33
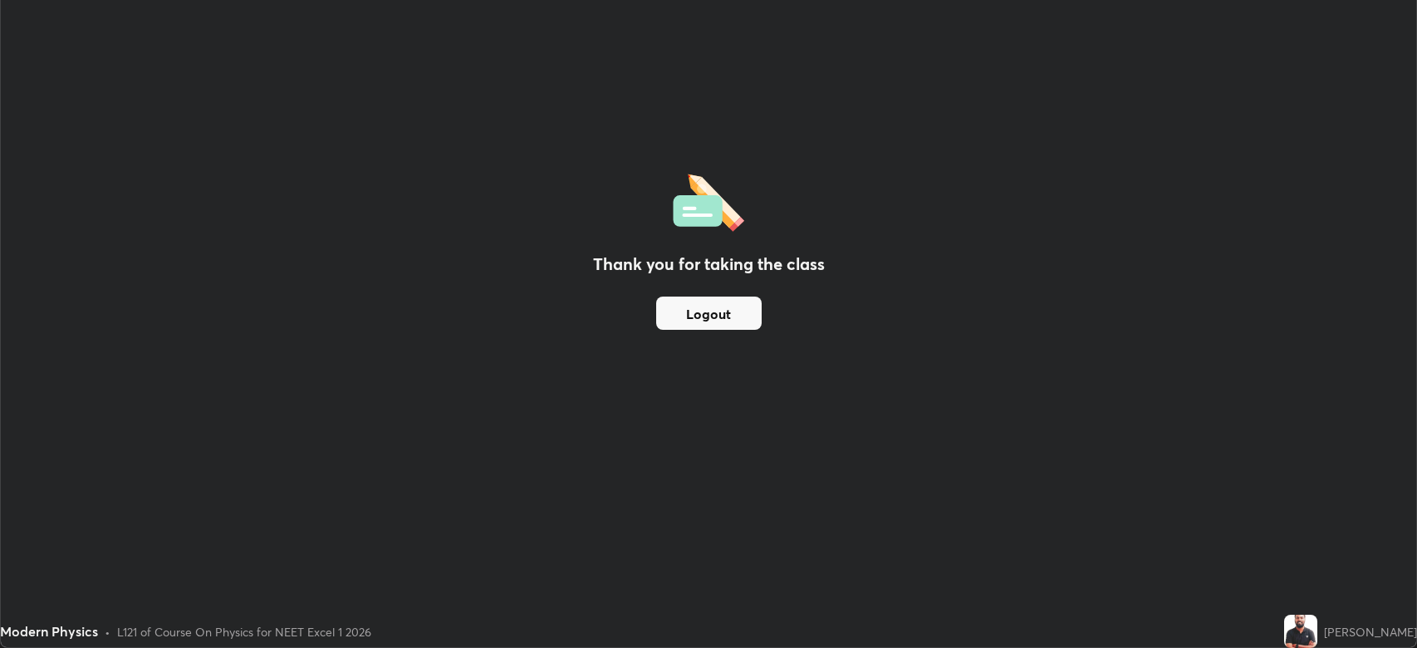
scroll to position [82406, 81637]
